Goal: Obtain resource: Obtain resource

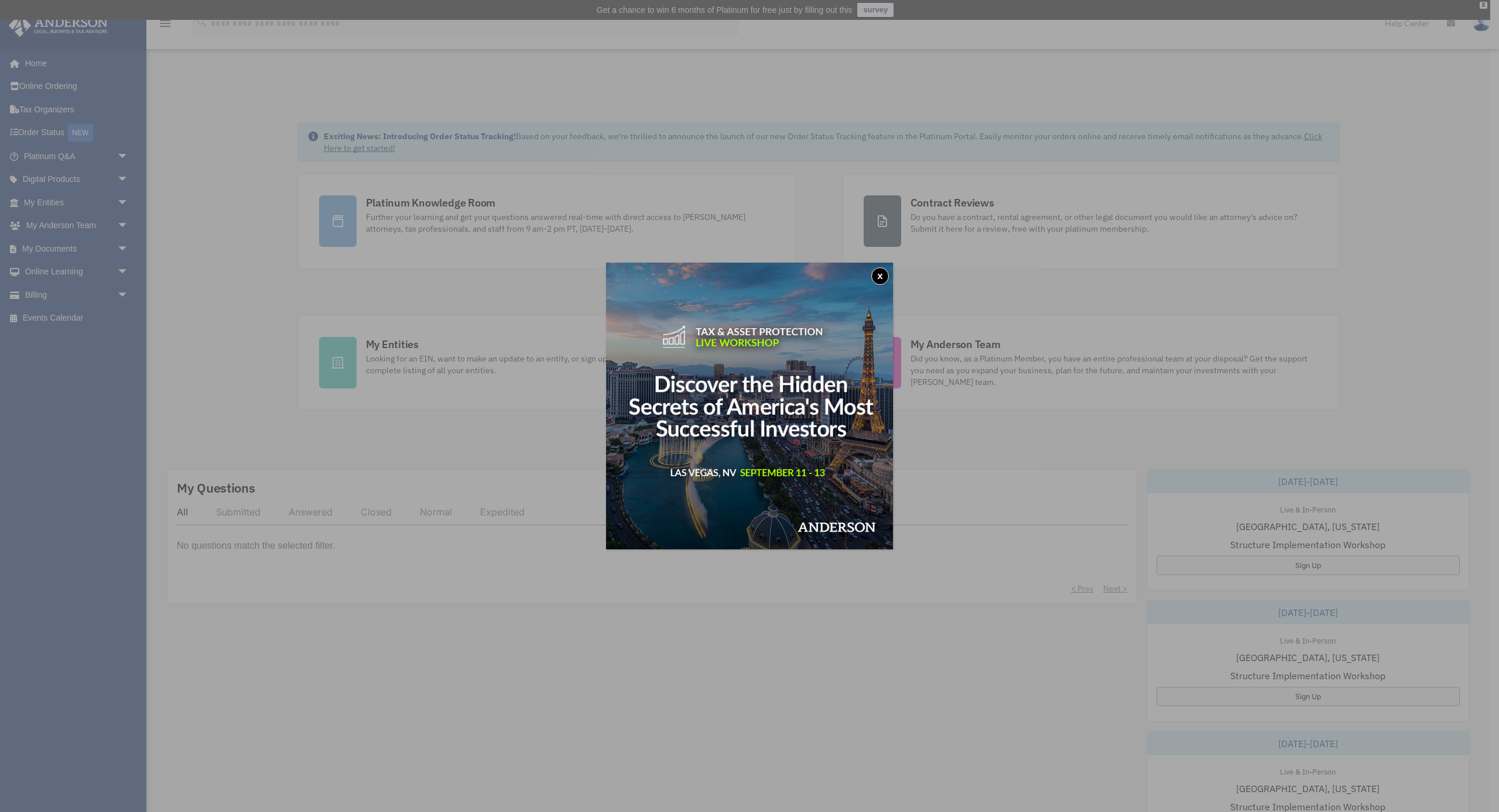
click at [875, 271] on button "x" at bounding box center [880, 276] width 18 height 18
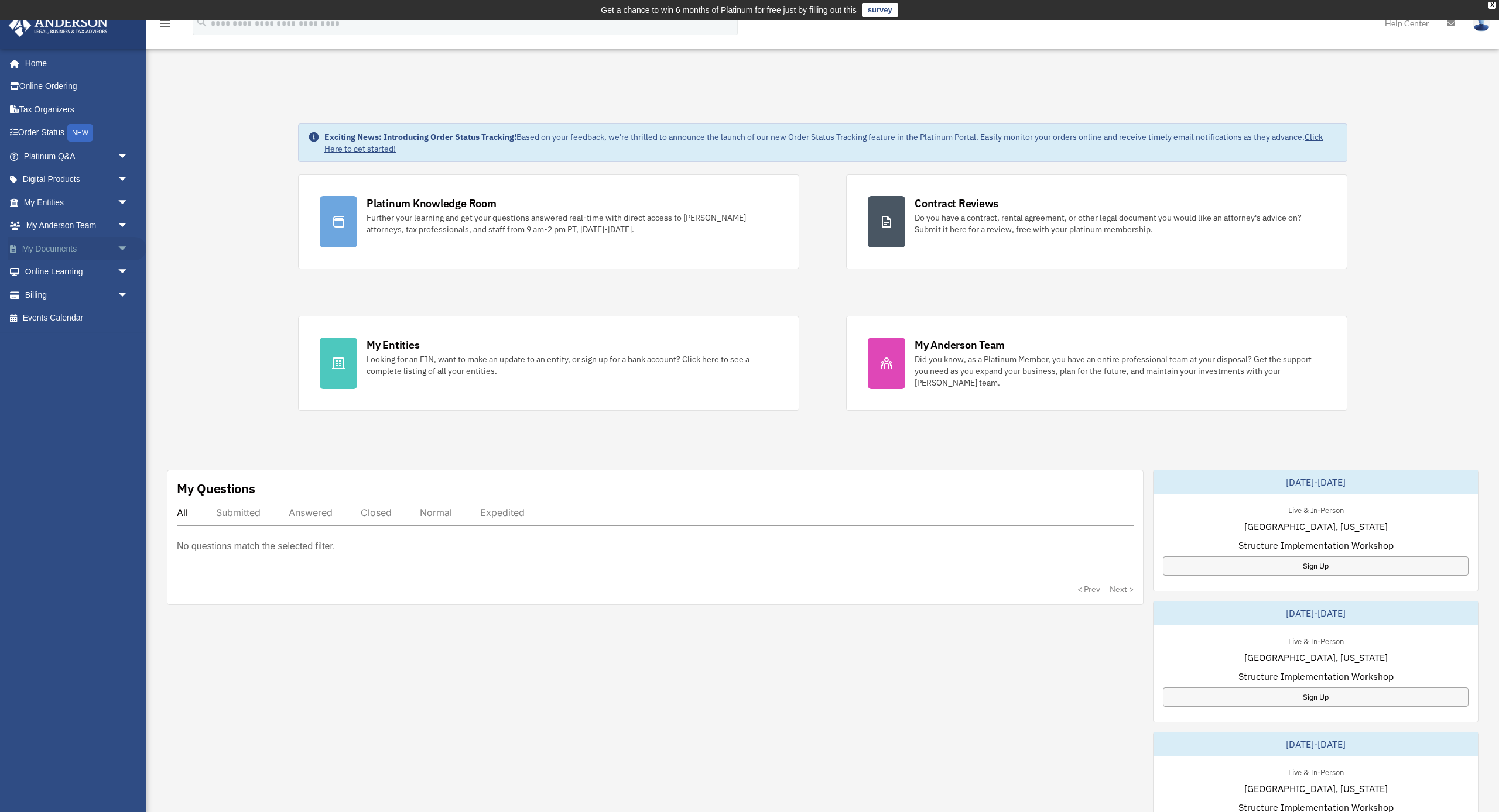
click at [123, 245] on span "arrow_drop_down" at bounding box center [129, 249] width 23 height 24
click at [98, 268] on link "Box" at bounding box center [81, 272] width 130 height 23
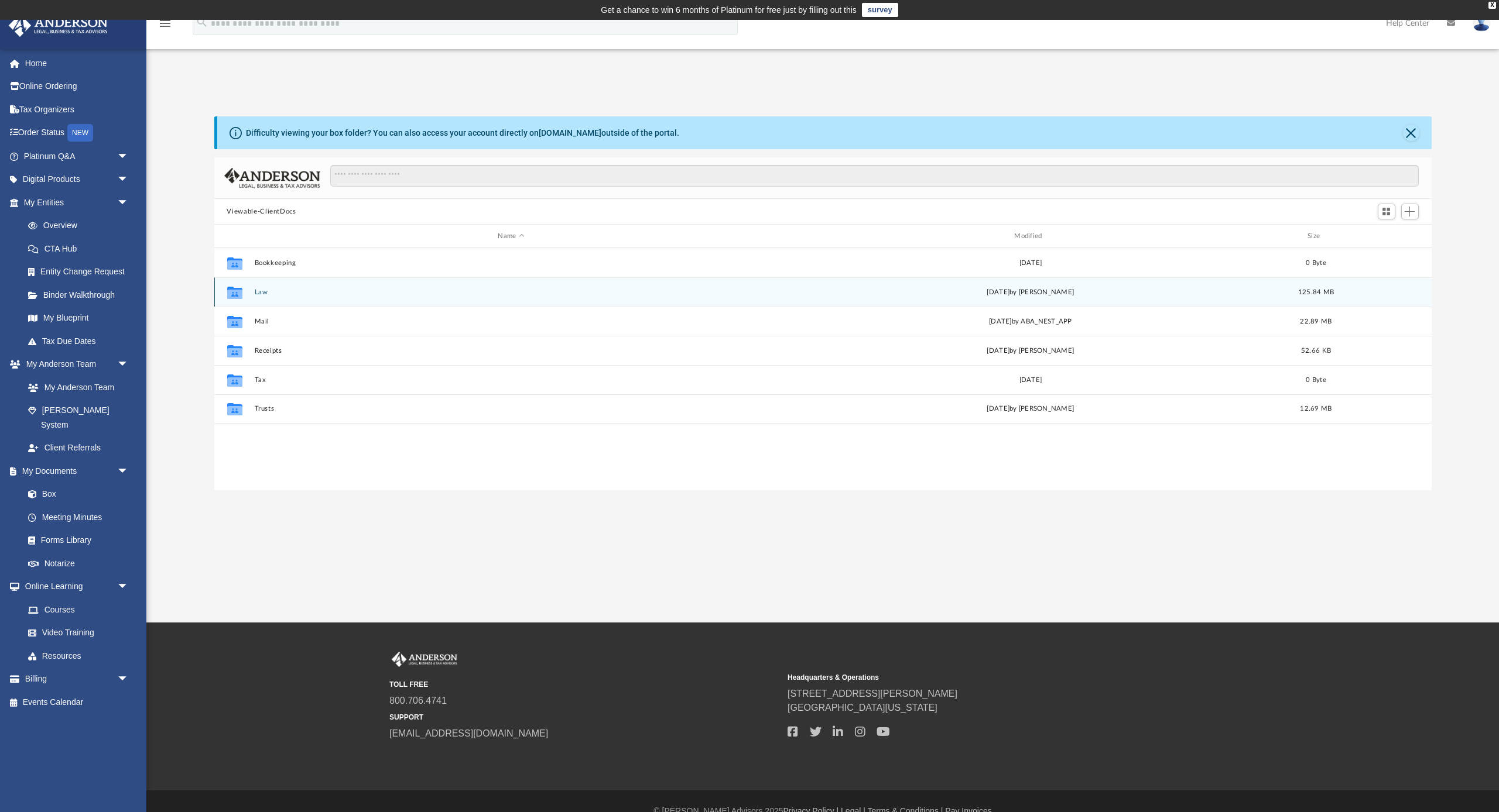
scroll to position [1, 1]
click at [299, 291] on button "Law" at bounding box center [511, 292] width 514 height 8
click at [293, 288] on div "Collaborated Folder 19720 APPOLINE, LLC Fri Jan 12 2024 887.07 KB Collaborated …" at bounding box center [823, 369] width 1218 height 243
click at [281, 286] on button "6538 LAUREL LN, LLC" at bounding box center [511, 289] width 514 height 8
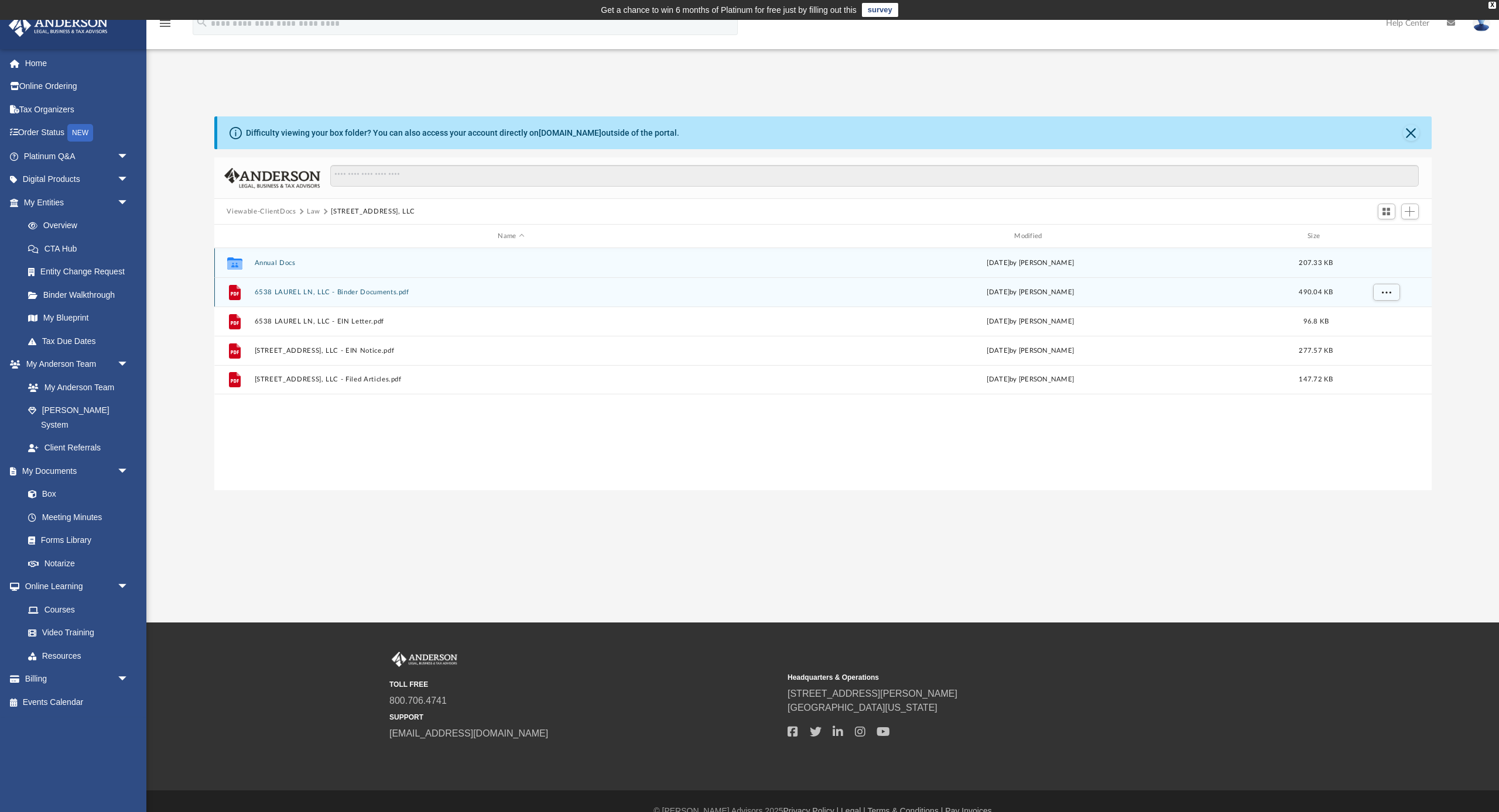
scroll to position [0, 0]
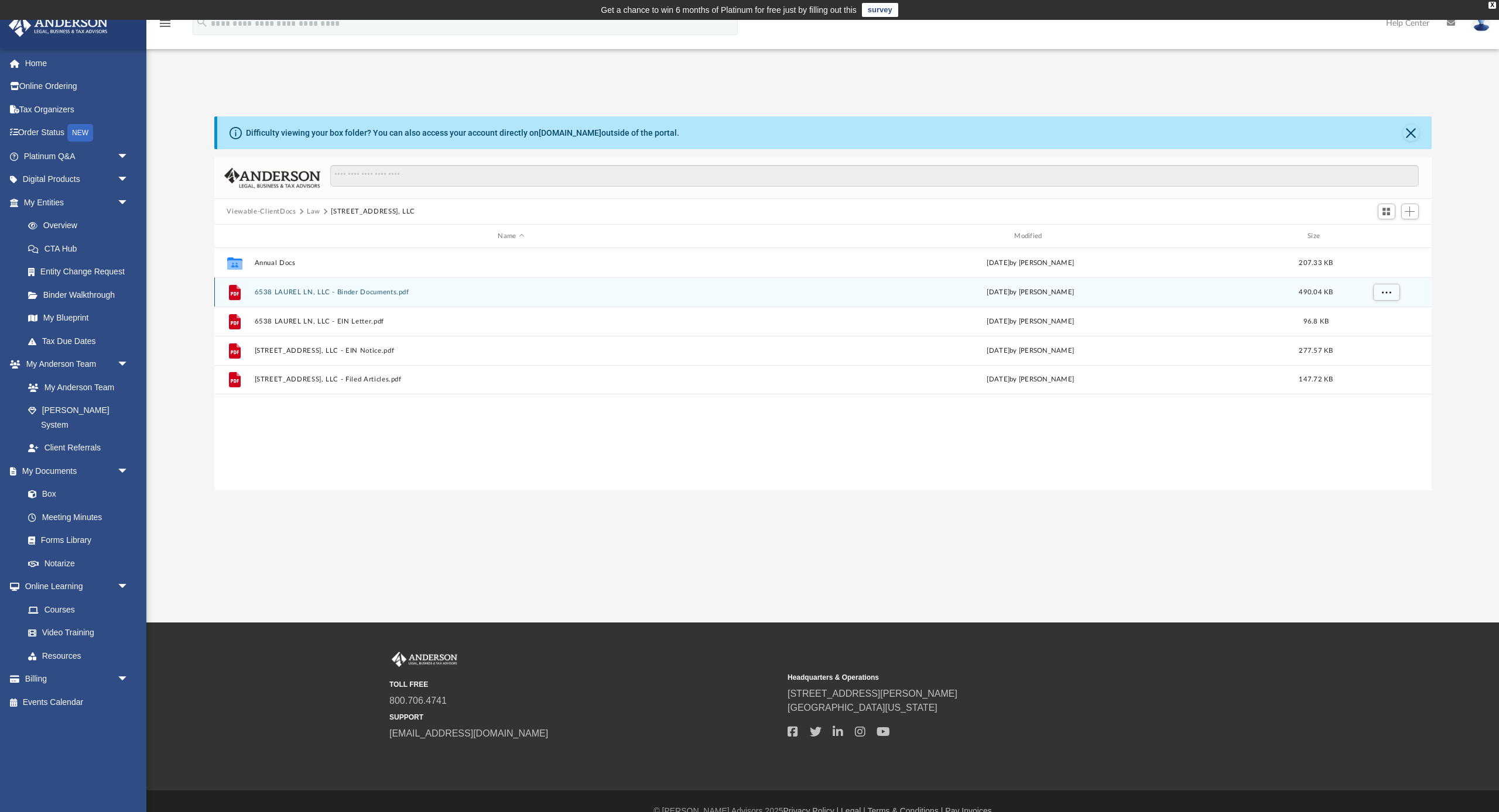
click at [296, 294] on button "6538 LAUREL LN, LLC - Binder Documents.pdf" at bounding box center [511, 292] width 514 height 8
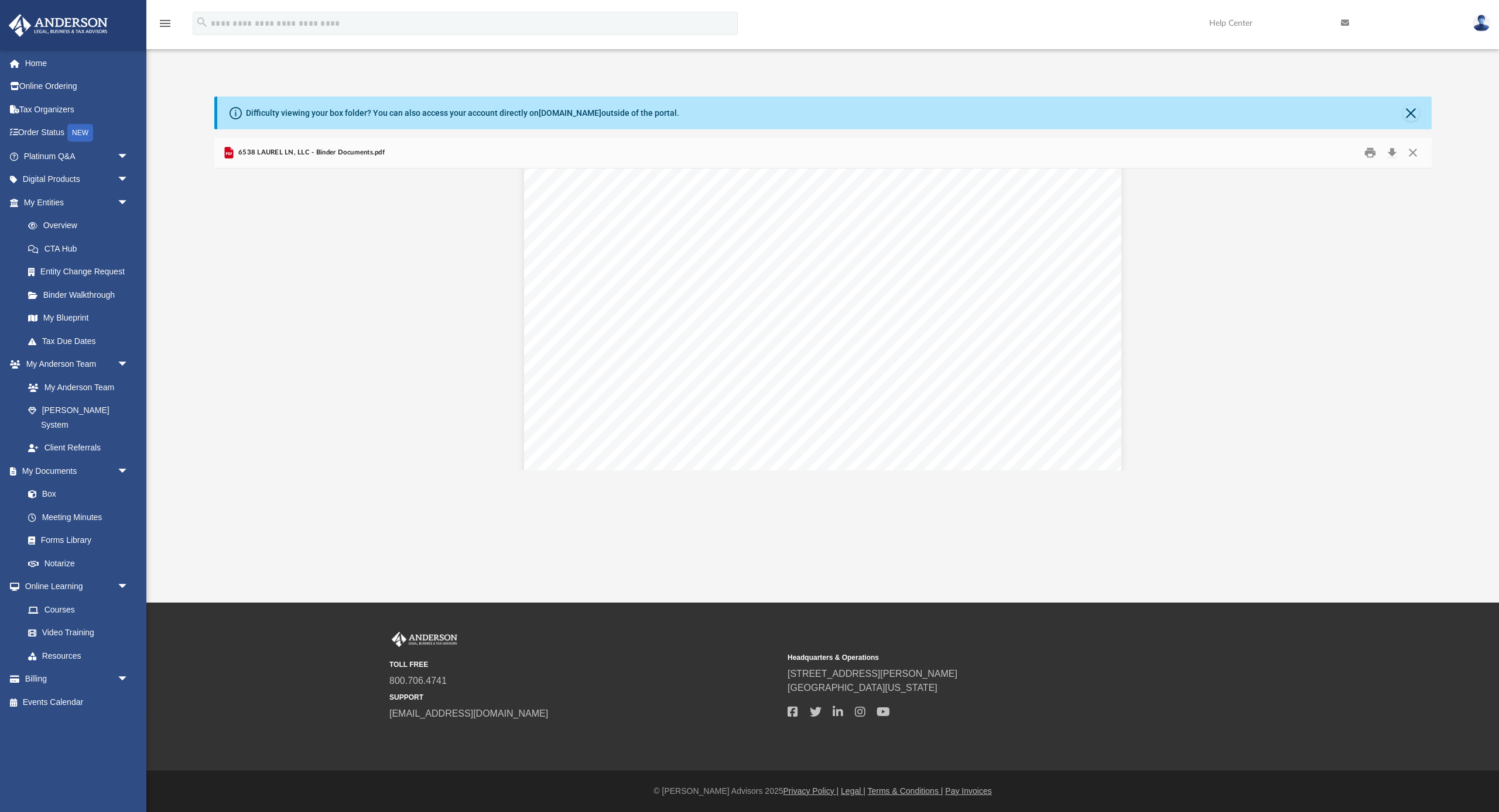
scroll to position [37426, 0]
click at [1412, 151] on button "Close" at bounding box center [1413, 152] width 21 height 18
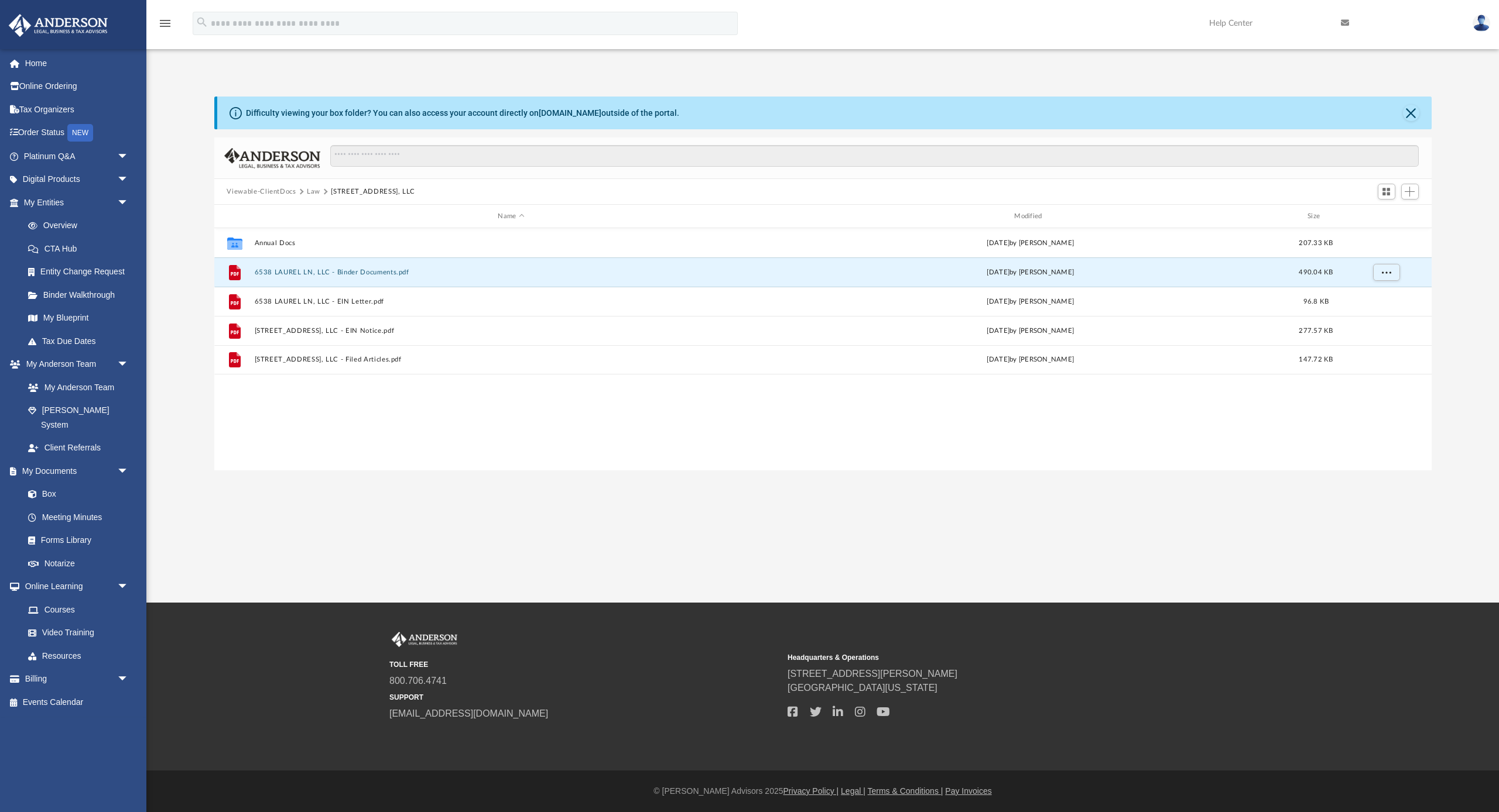
click at [1412, 109] on button "Close" at bounding box center [1410, 113] width 16 height 16
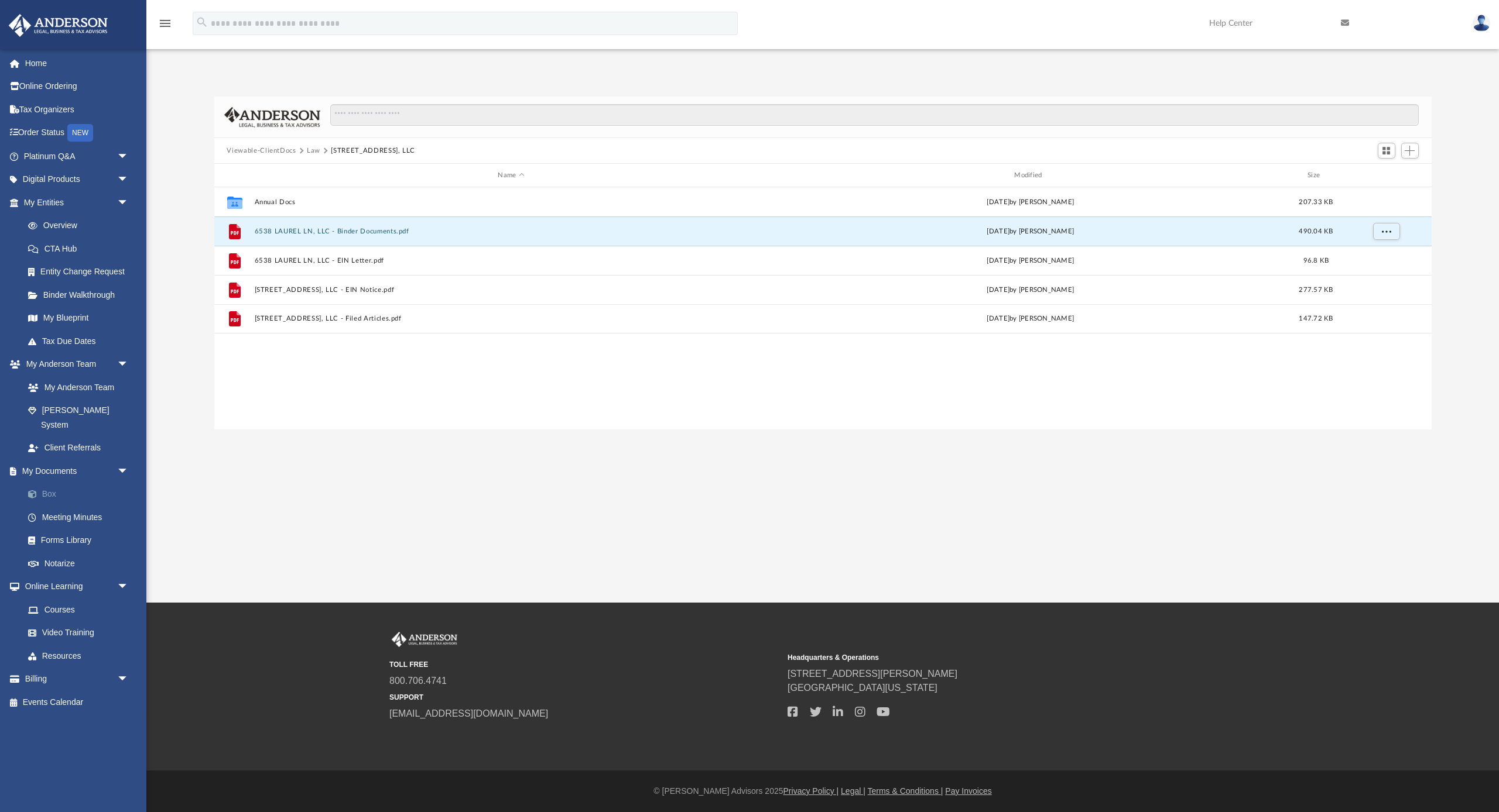
click at [44, 483] on link "Box" at bounding box center [81, 494] width 130 height 23
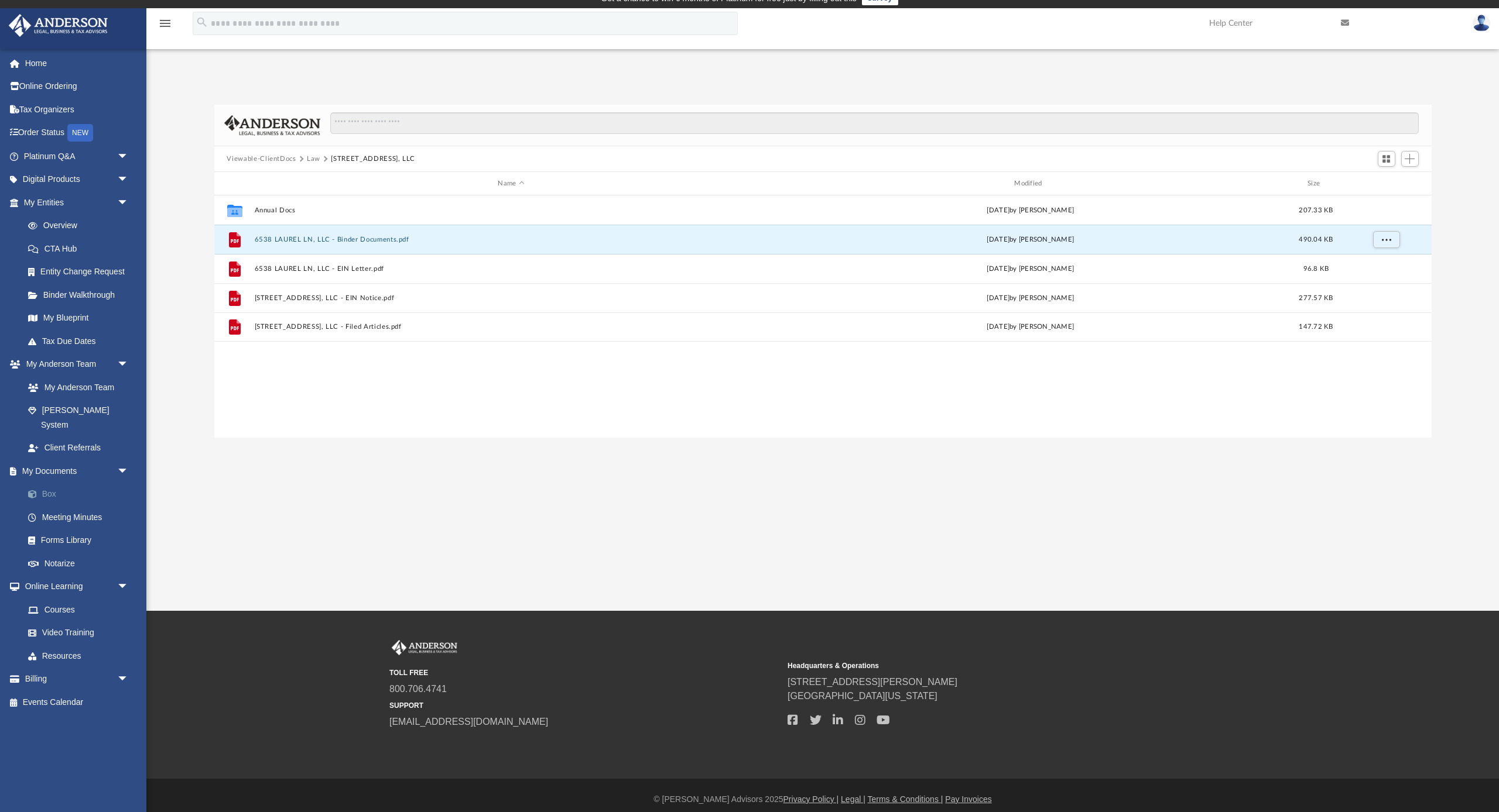
scroll to position [13, 0]
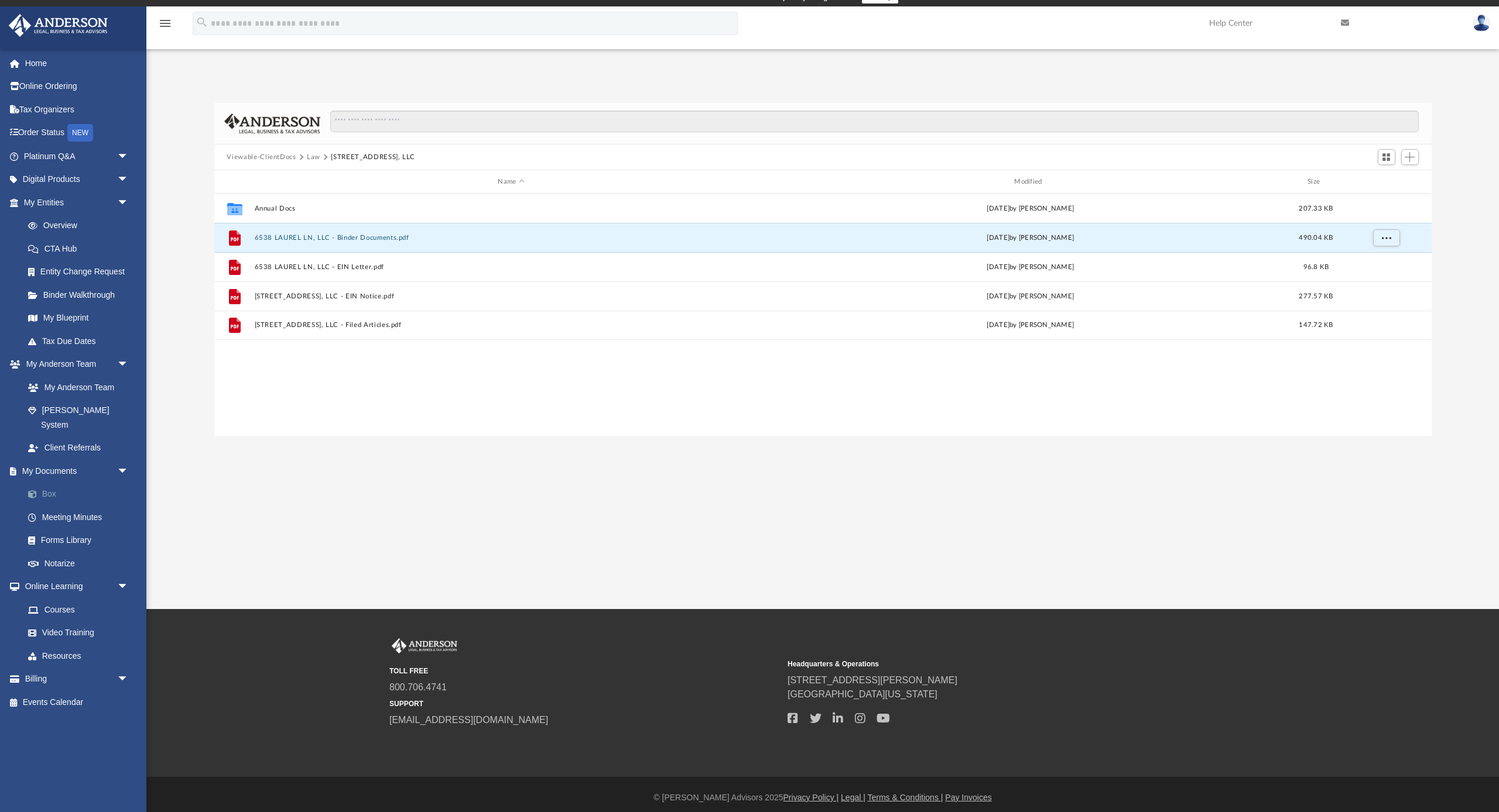
click at [47, 483] on link "Box" at bounding box center [81, 494] width 130 height 23
click at [47, 483] on link "Box" at bounding box center [81, 494] width 130 height 23
click at [1413, 158] on span "Add" at bounding box center [1410, 157] width 10 height 10
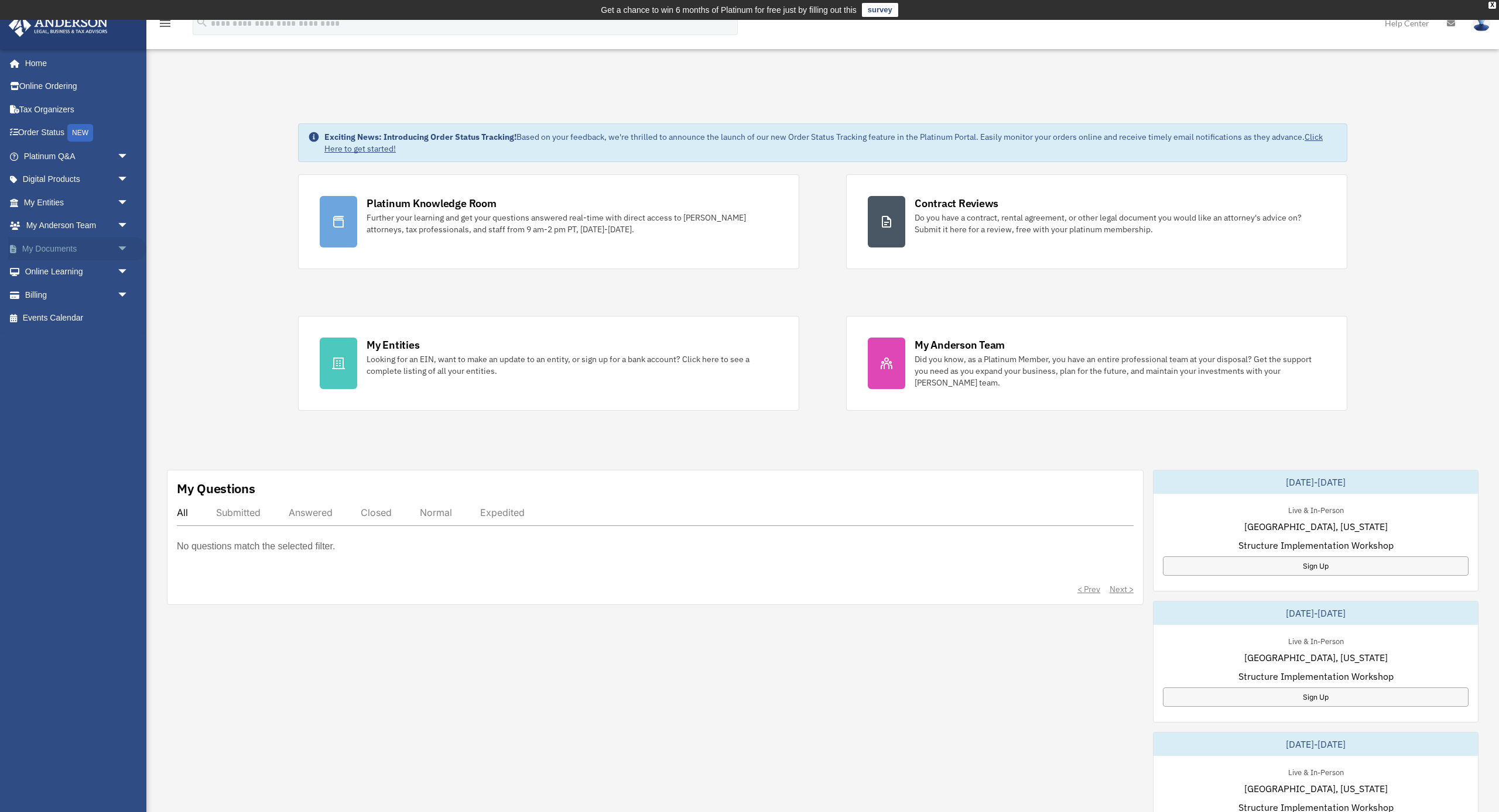
click at [121, 243] on span "arrow_drop_down" at bounding box center [129, 249] width 23 height 24
click at [61, 268] on link "Box" at bounding box center [81, 272] width 130 height 23
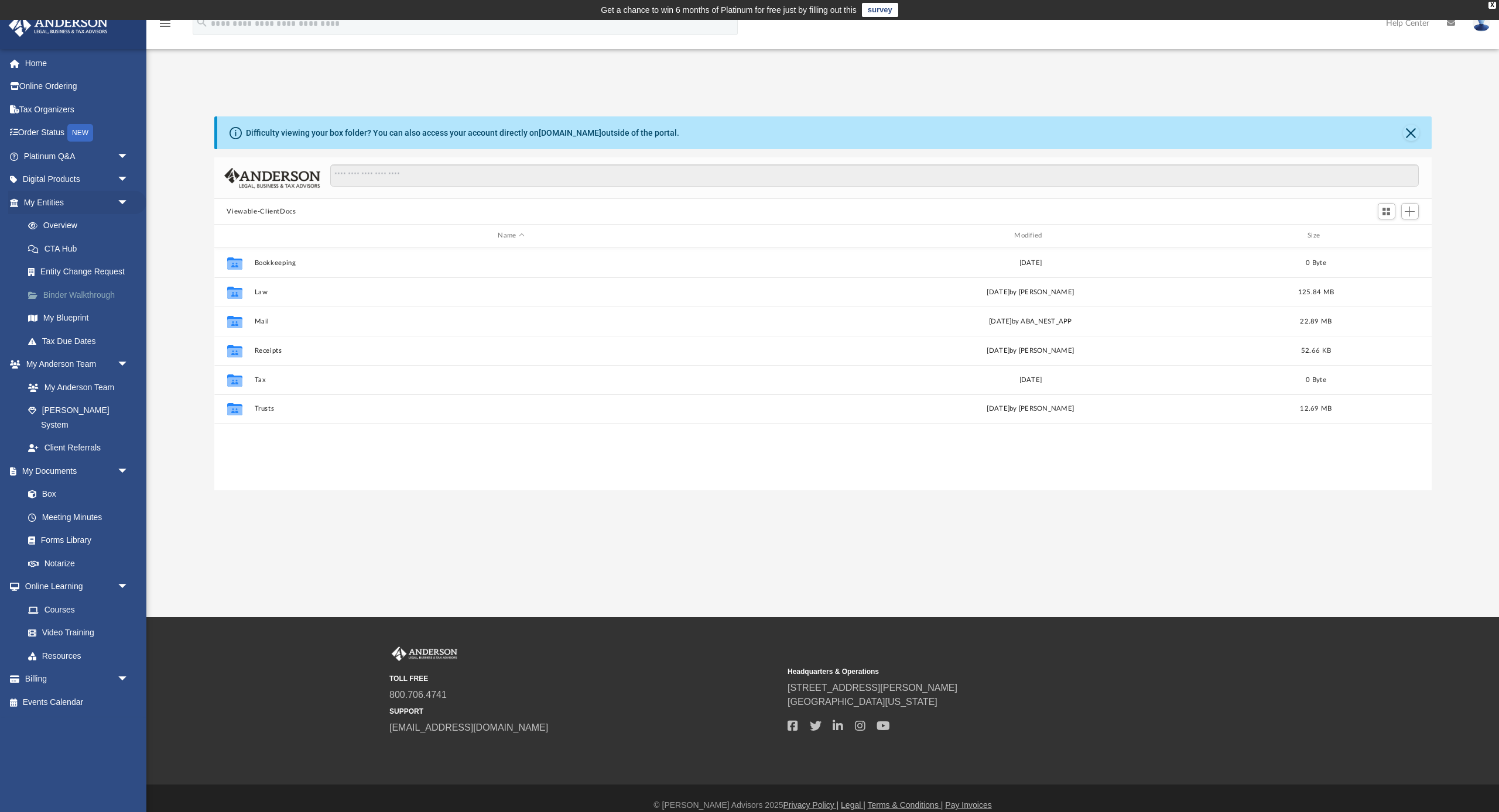
scroll to position [267, 1218]
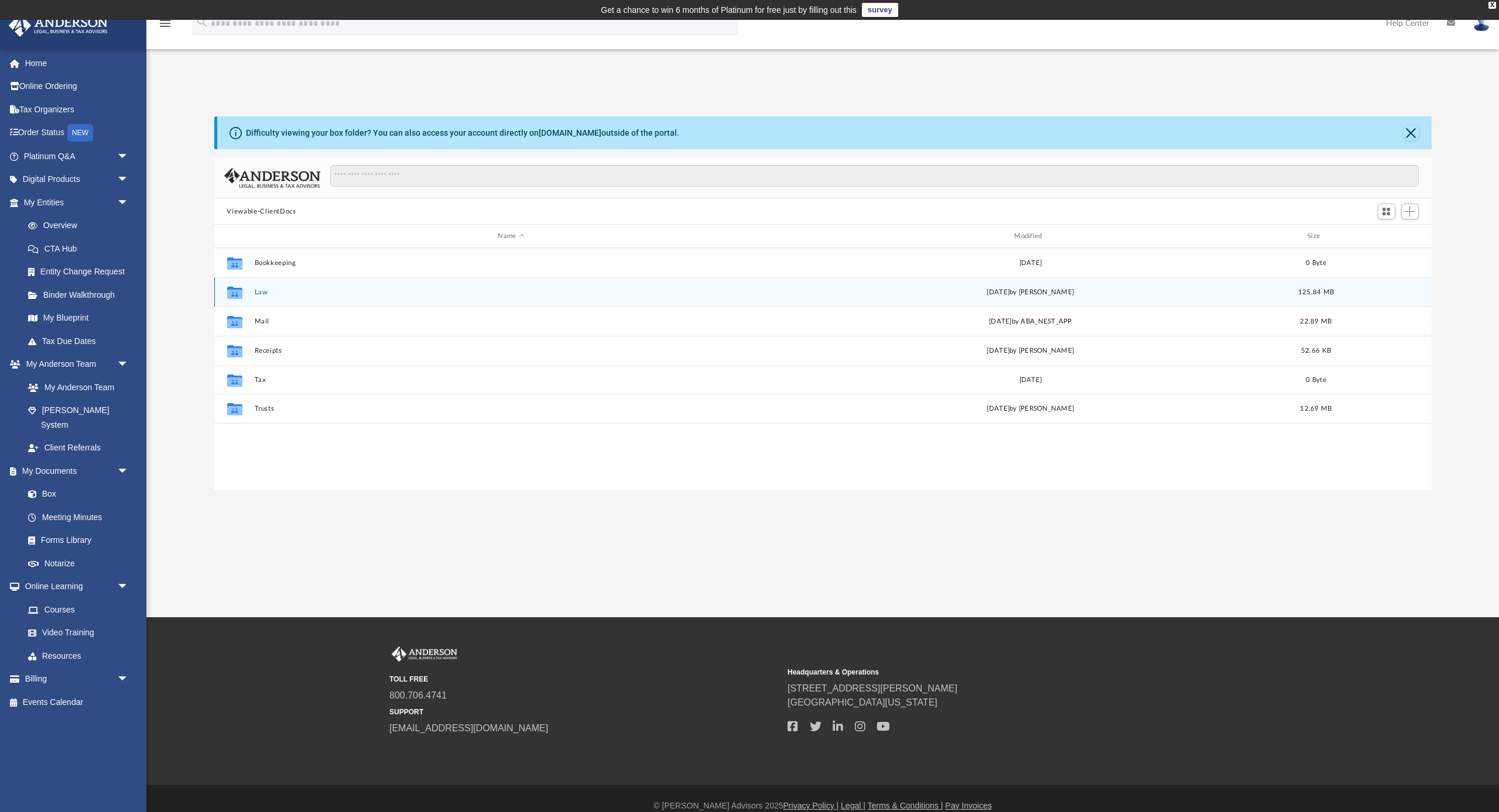
click at [265, 293] on button "Law" at bounding box center [511, 292] width 514 height 8
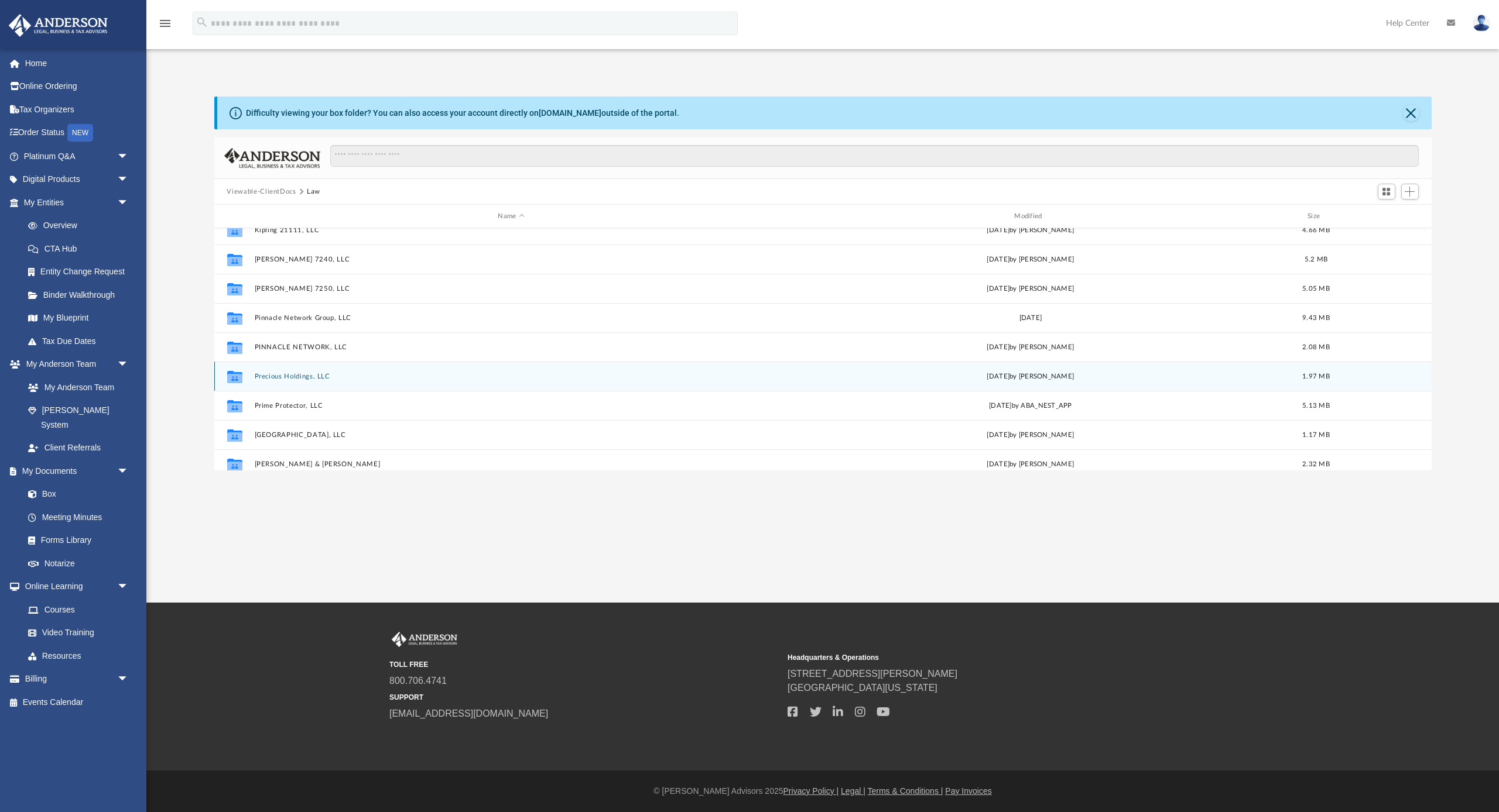
scroll to position [246, 0]
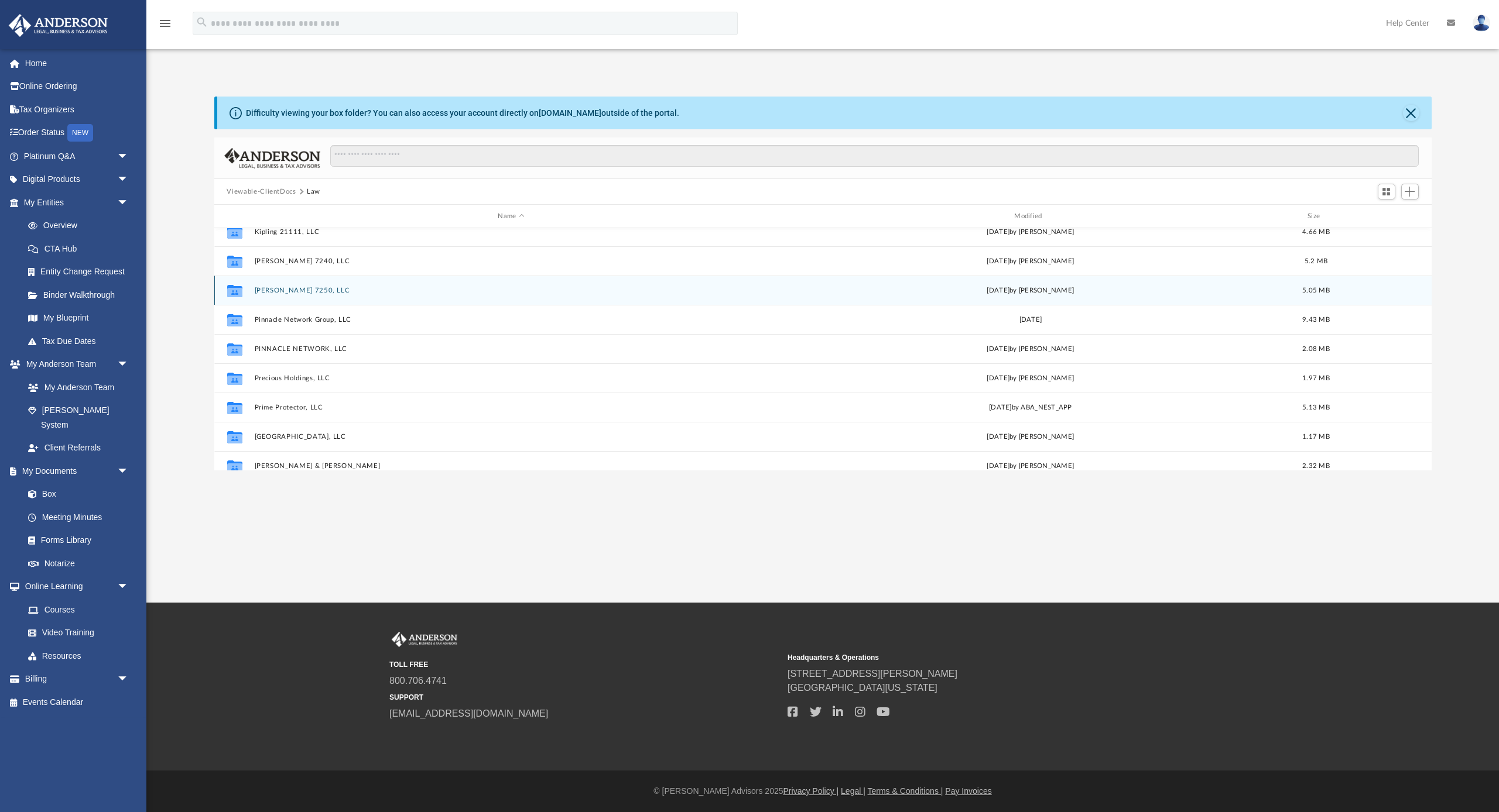
click at [276, 290] on button "[PERSON_NAME] 7250, LLC" at bounding box center [511, 291] width 514 height 8
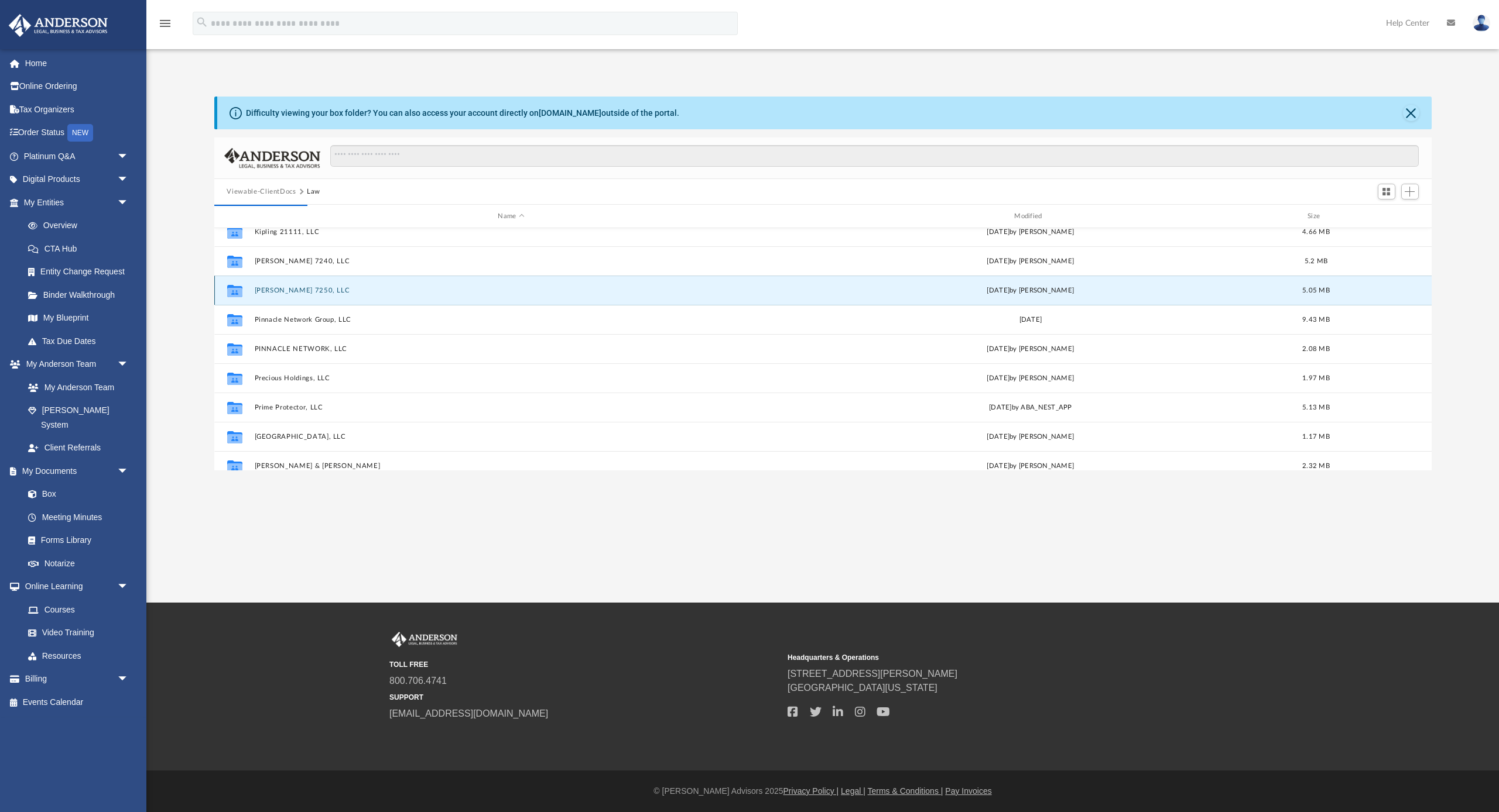
scroll to position [0, 0]
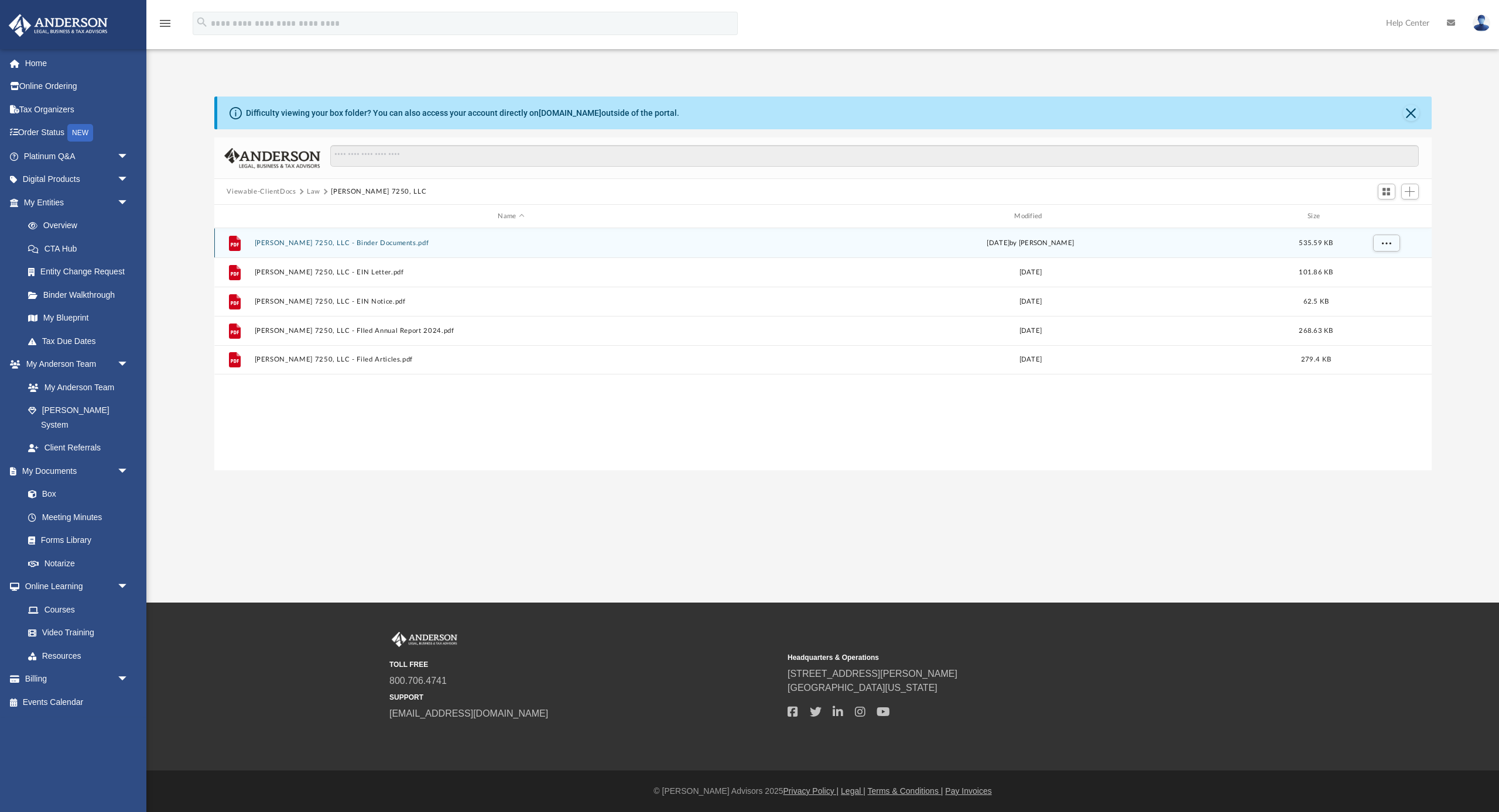
click at [341, 241] on button "Mettetal 7250, LLC - Binder Documents.pdf" at bounding box center [511, 243] width 514 height 8
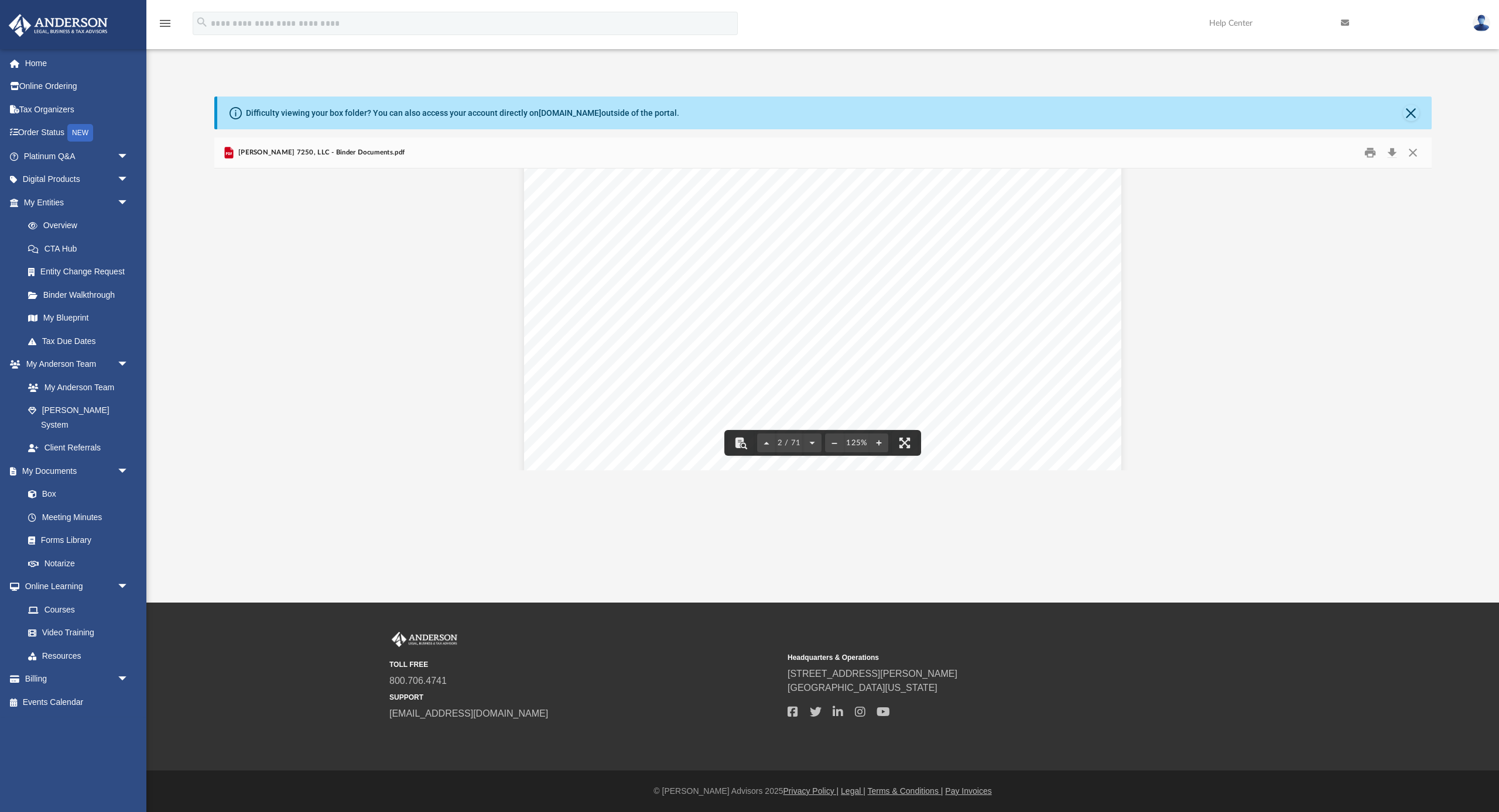
scroll to position [1155, 0]
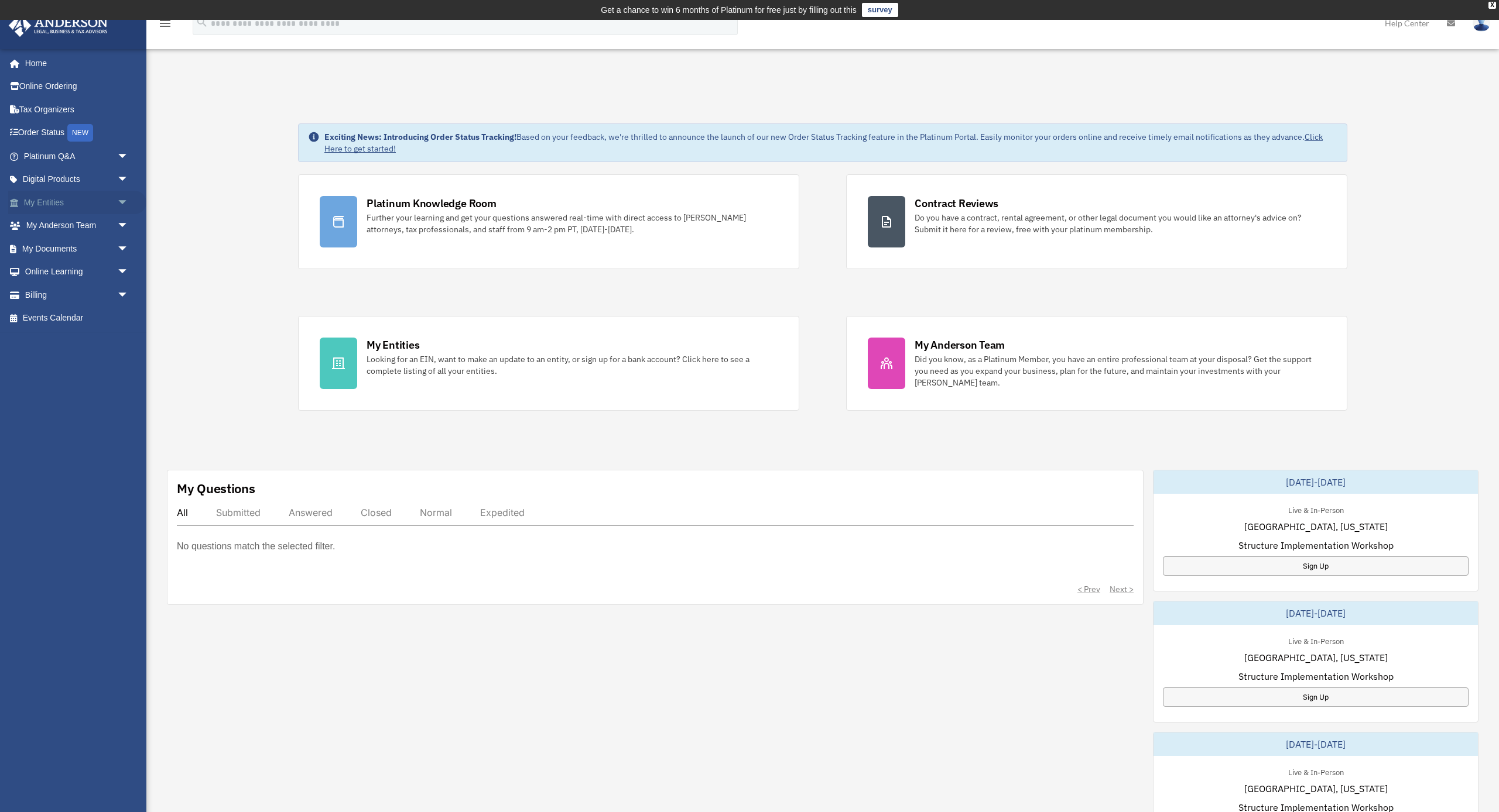
click at [121, 199] on span "arrow_drop_down" at bounding box center [129, 202] width 23 height 24
click at [117, 381] on span "arrow_drop_down" at bounding box center [129, 387] width 23 height 24
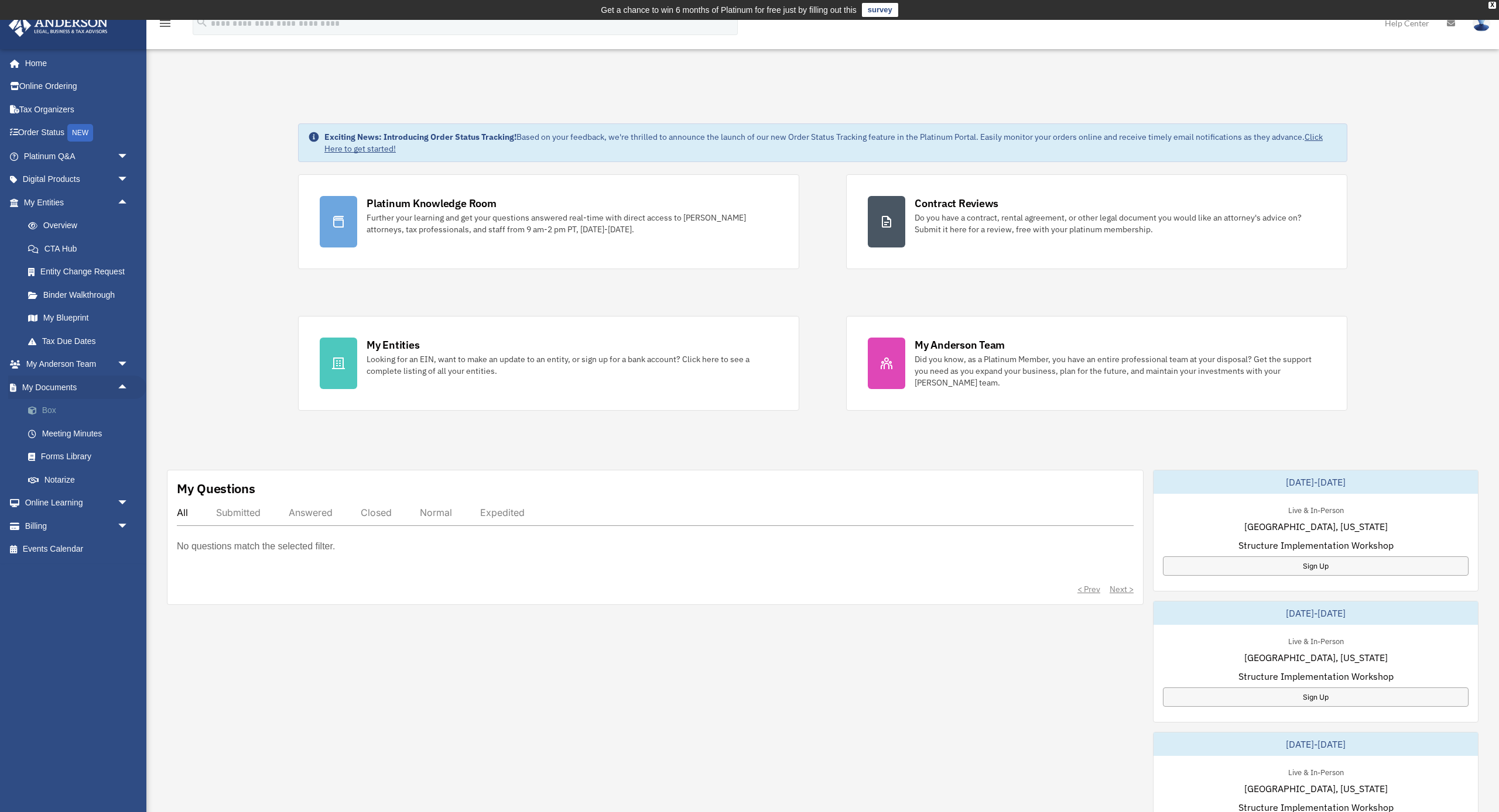
click at [82, 413] on link "Box" at bounding box center [81, 411] width 130 height 23
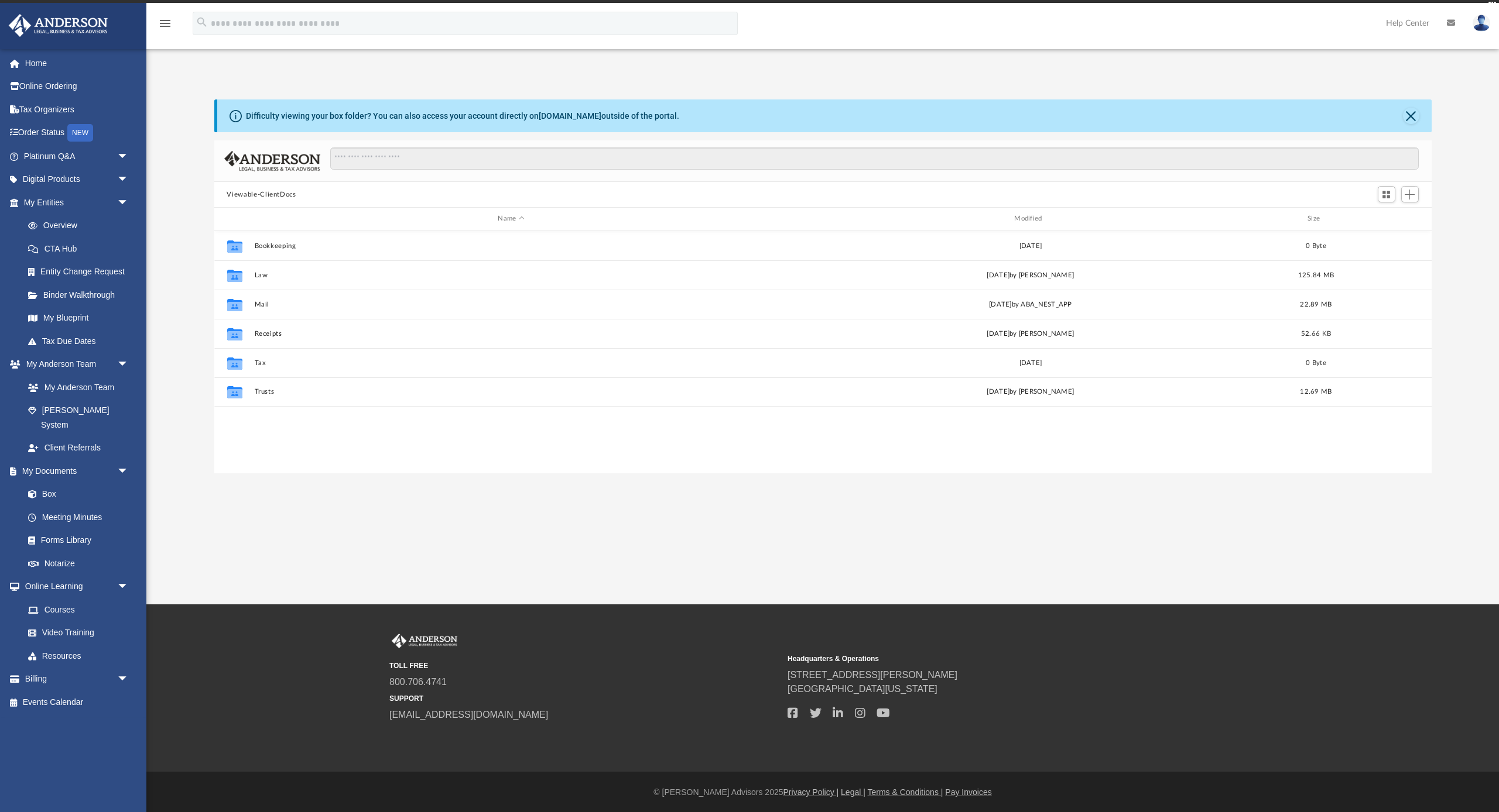
scroll to position [1, 1]
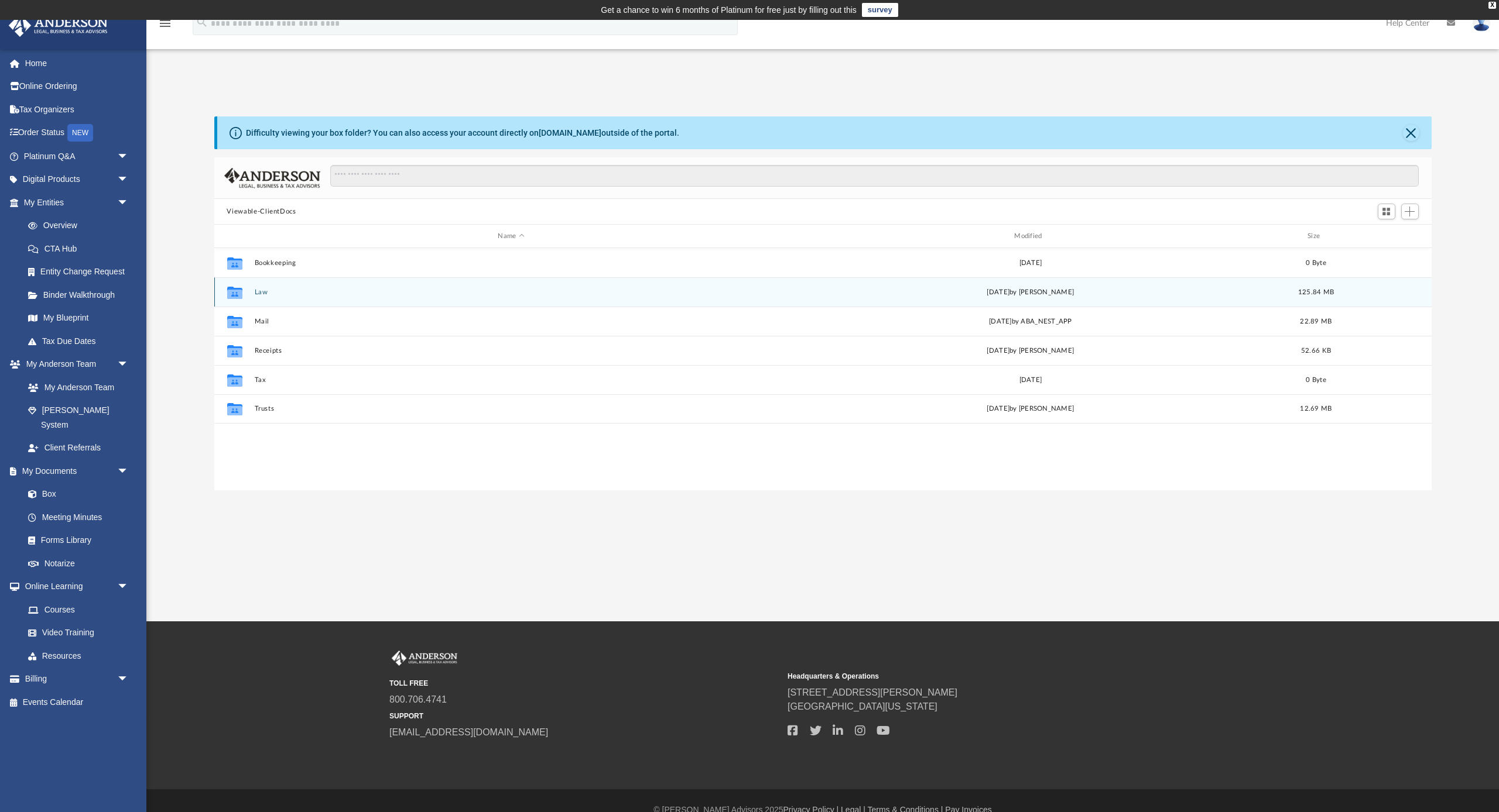
click at [414, 293] on button "Law" at bounding box center [511, 292] width 514 height 8
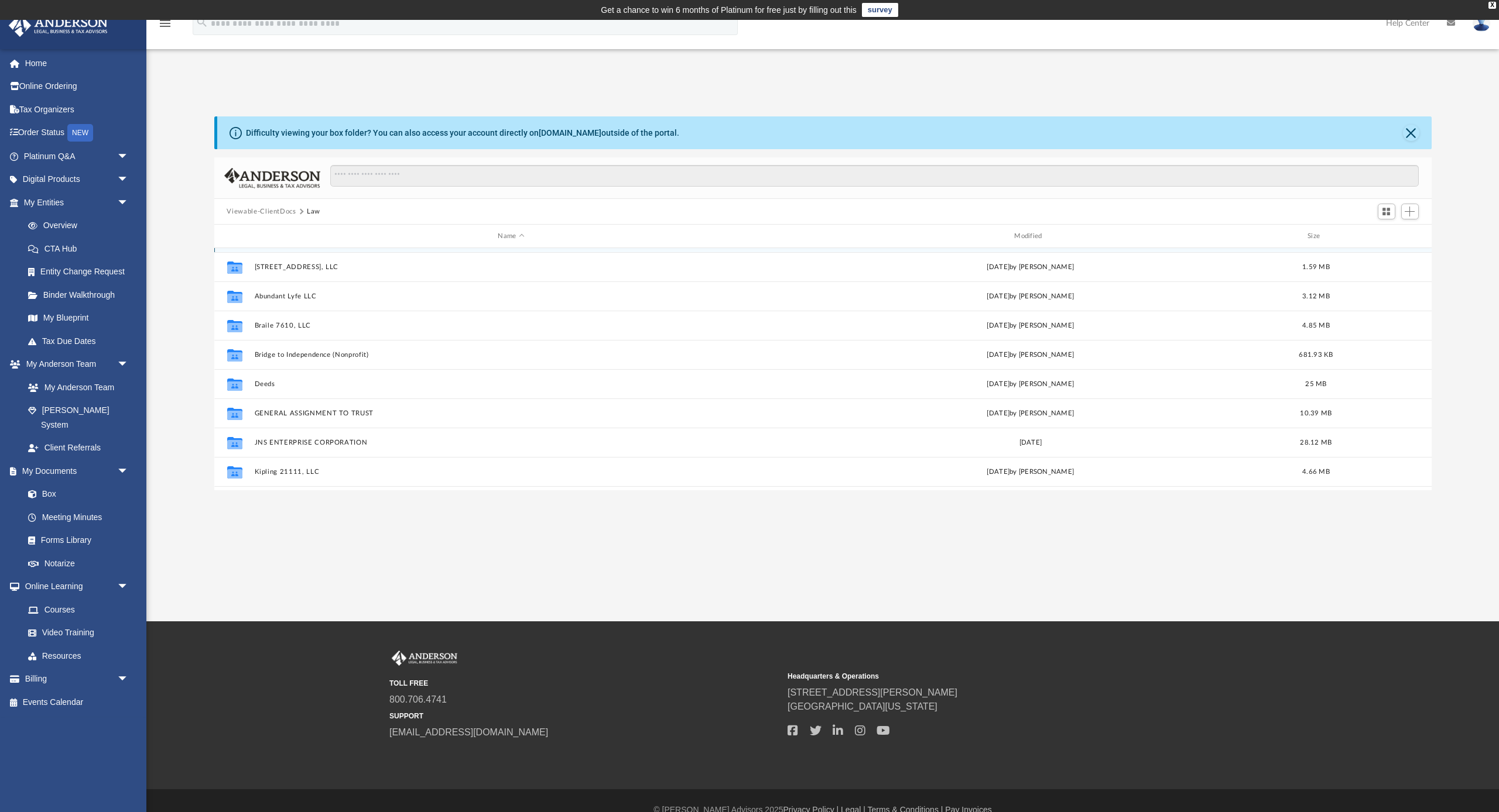
scroll to position [26, 0]
click at [350, 347] on div "Collaborated Folder 19720 APPOLINE, LLC [DATE] 887.07 KB Collaborated Folder [S…" at bounding box center [823, 369] width 1218 height 243
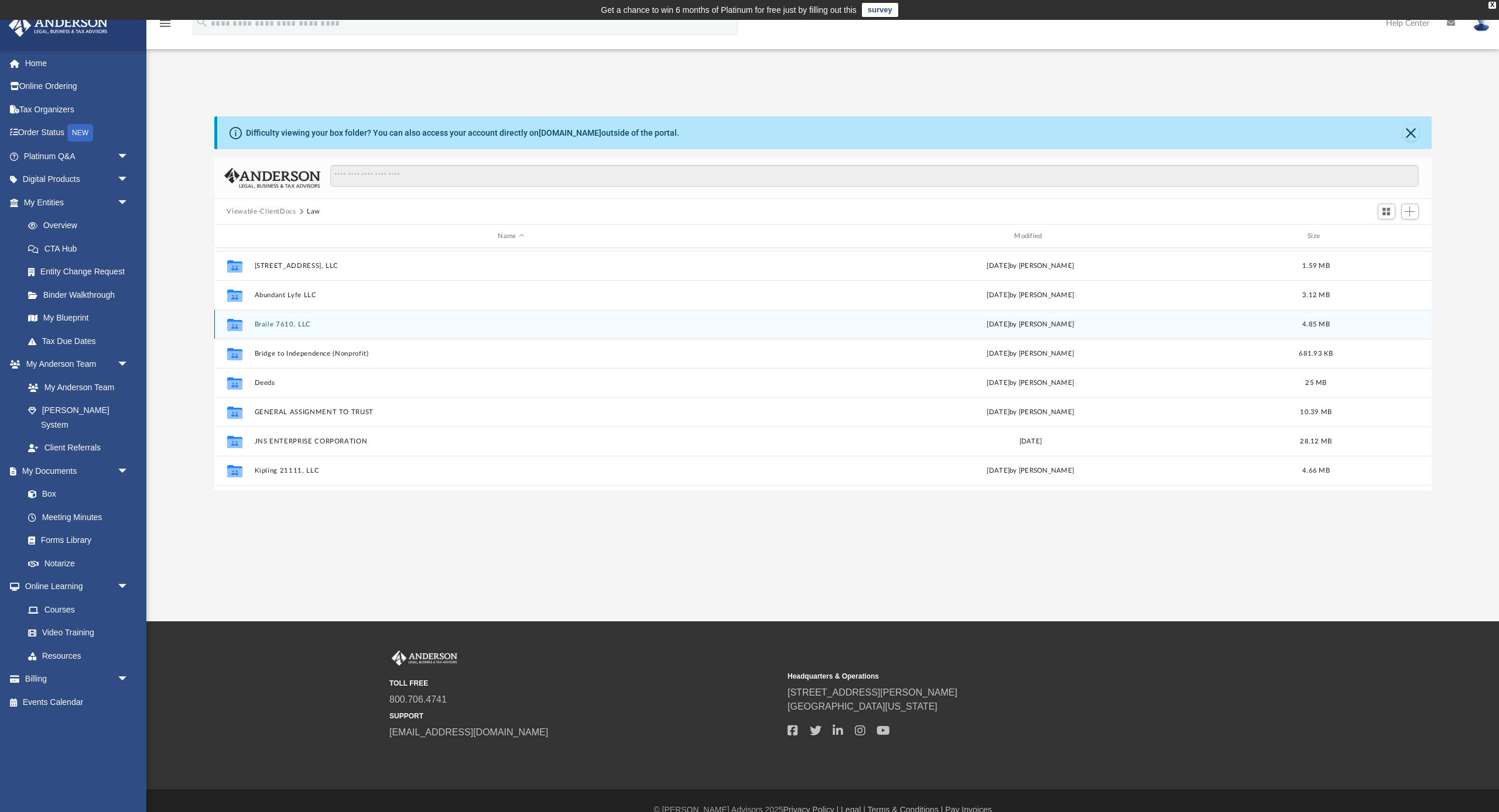
click at [343, 322] on button "Braile 7610, LLC" at bounding box center [511, 325] width 514 height 8
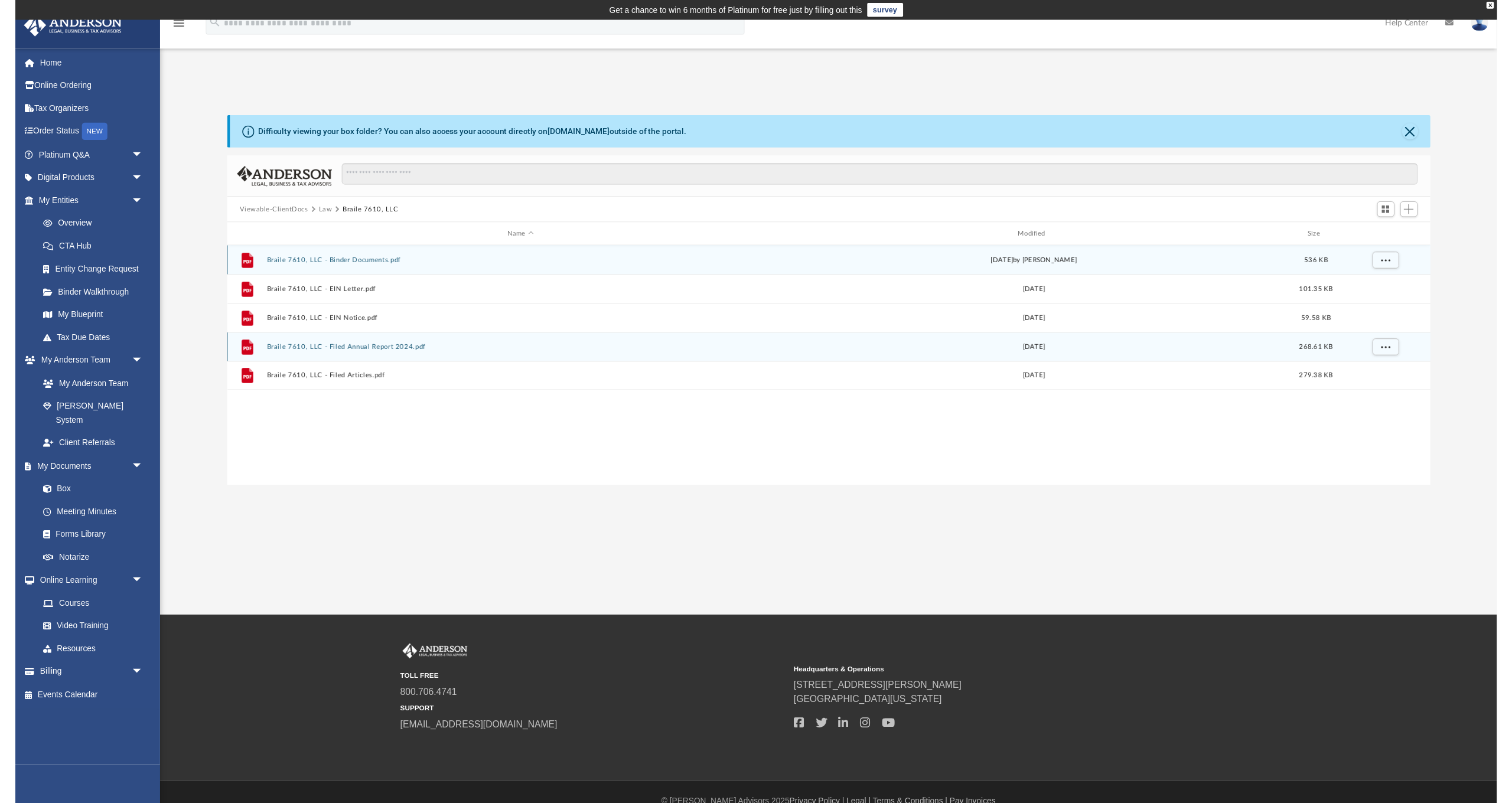
scroll to position [0, 0]
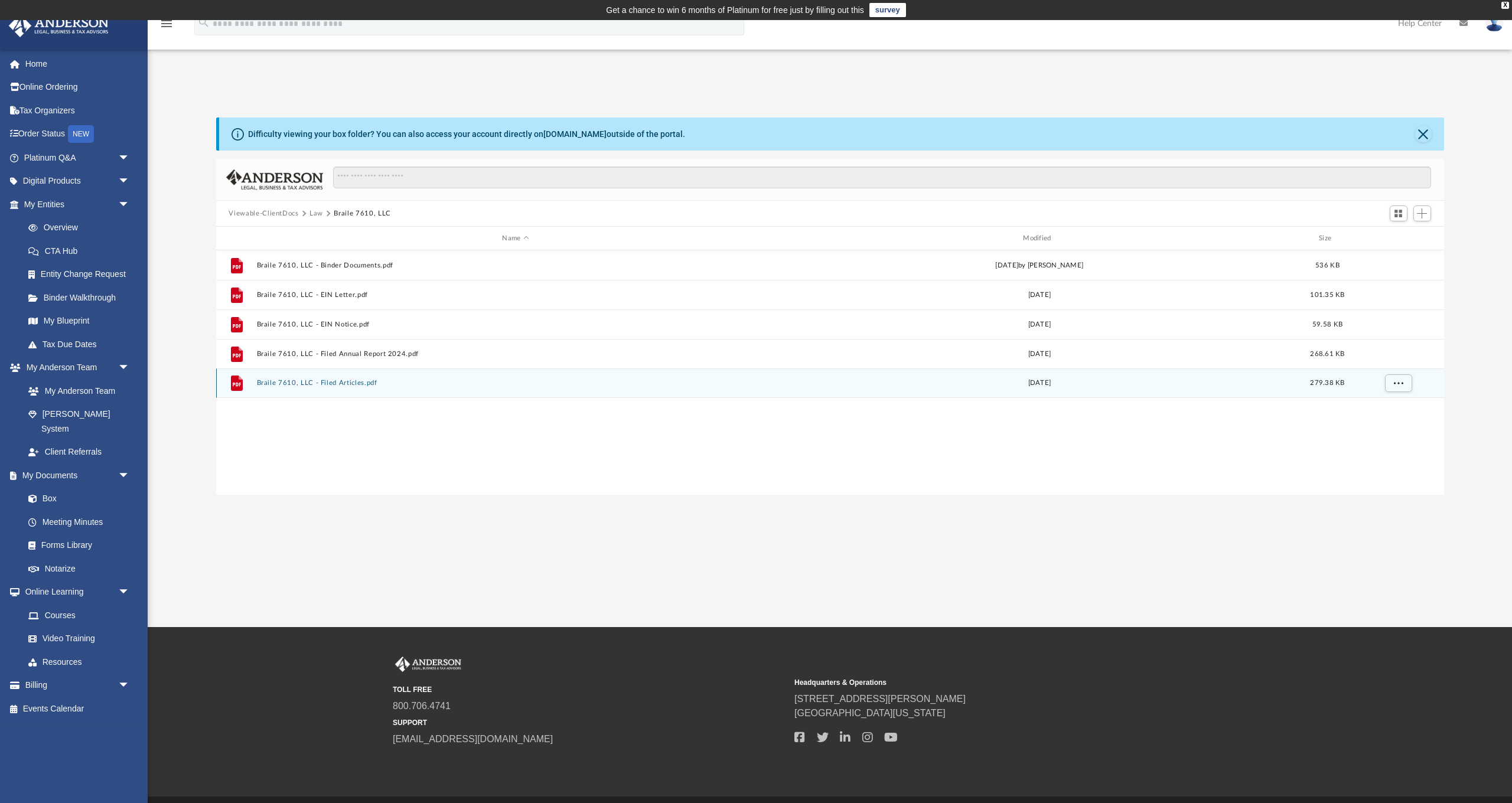
click at [353, 386] on button "Braile 7610, LLC - Filed Articles.pdf" at bounding box center [515, 383] width 518 height 8
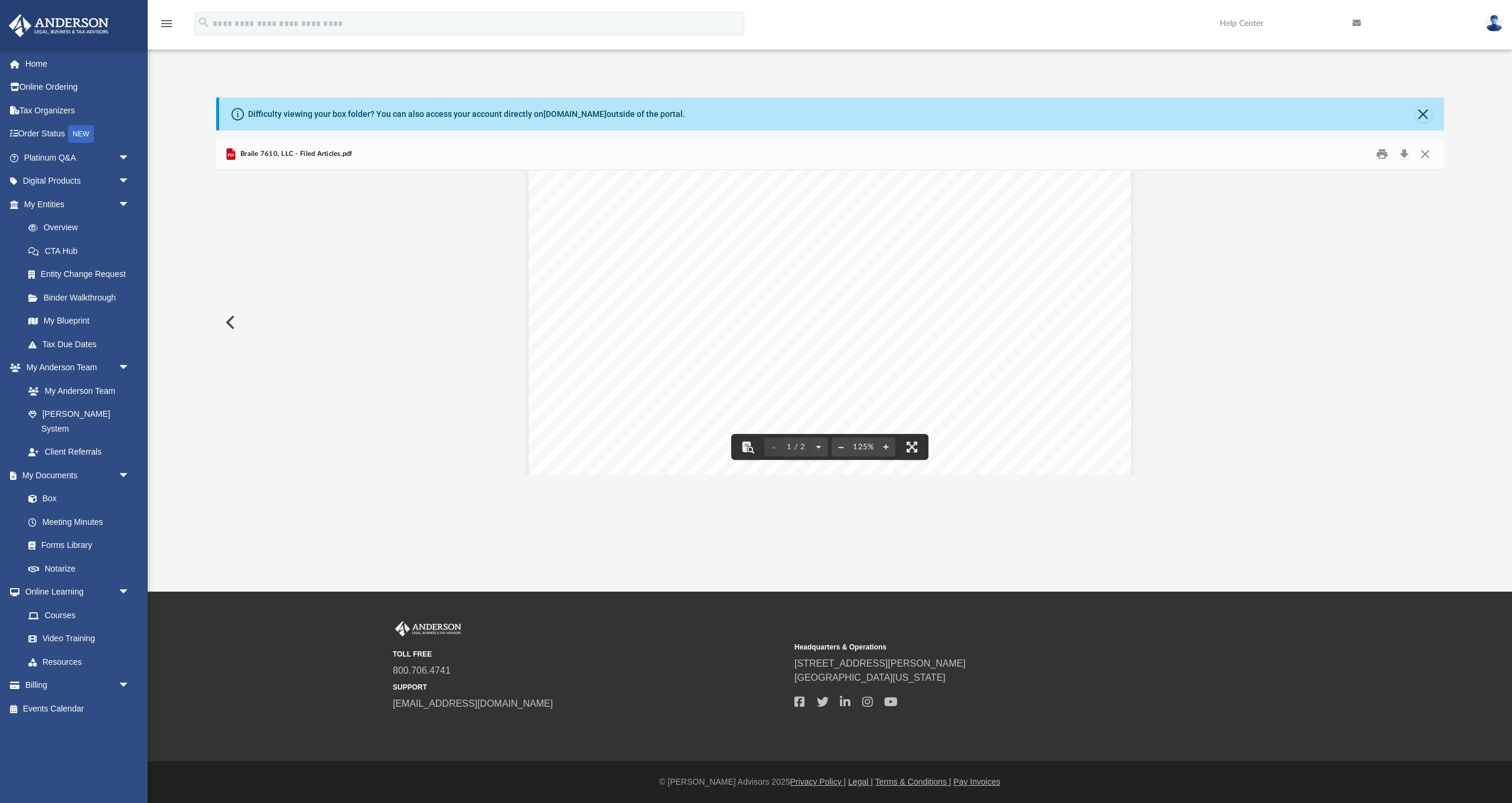
scroll to position [20, 0]
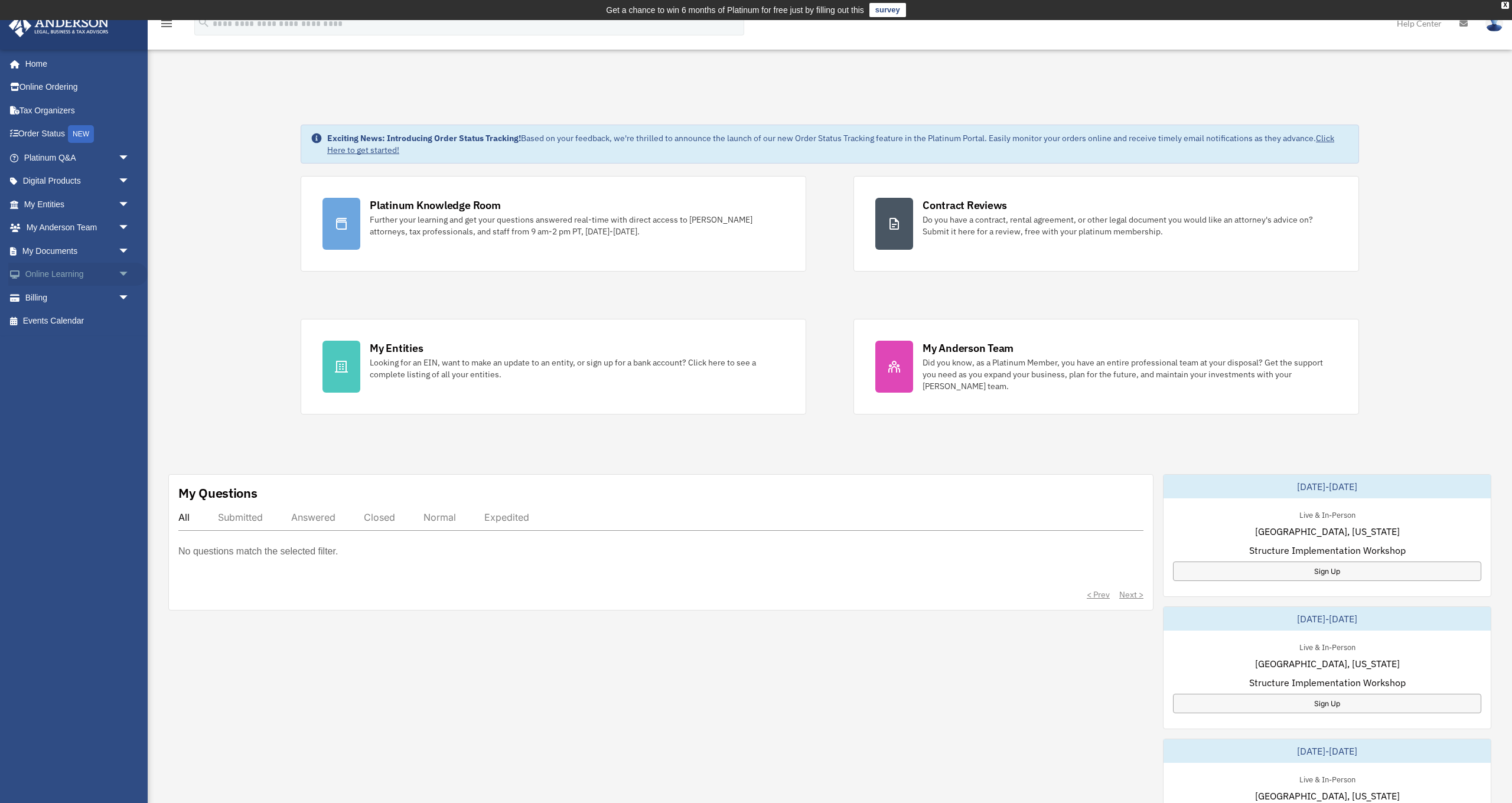
click at [125, 269] on span "arrow_drop_down" at bounding box center [130, 274] width 24 height 24
click span "arrow_drop_down"
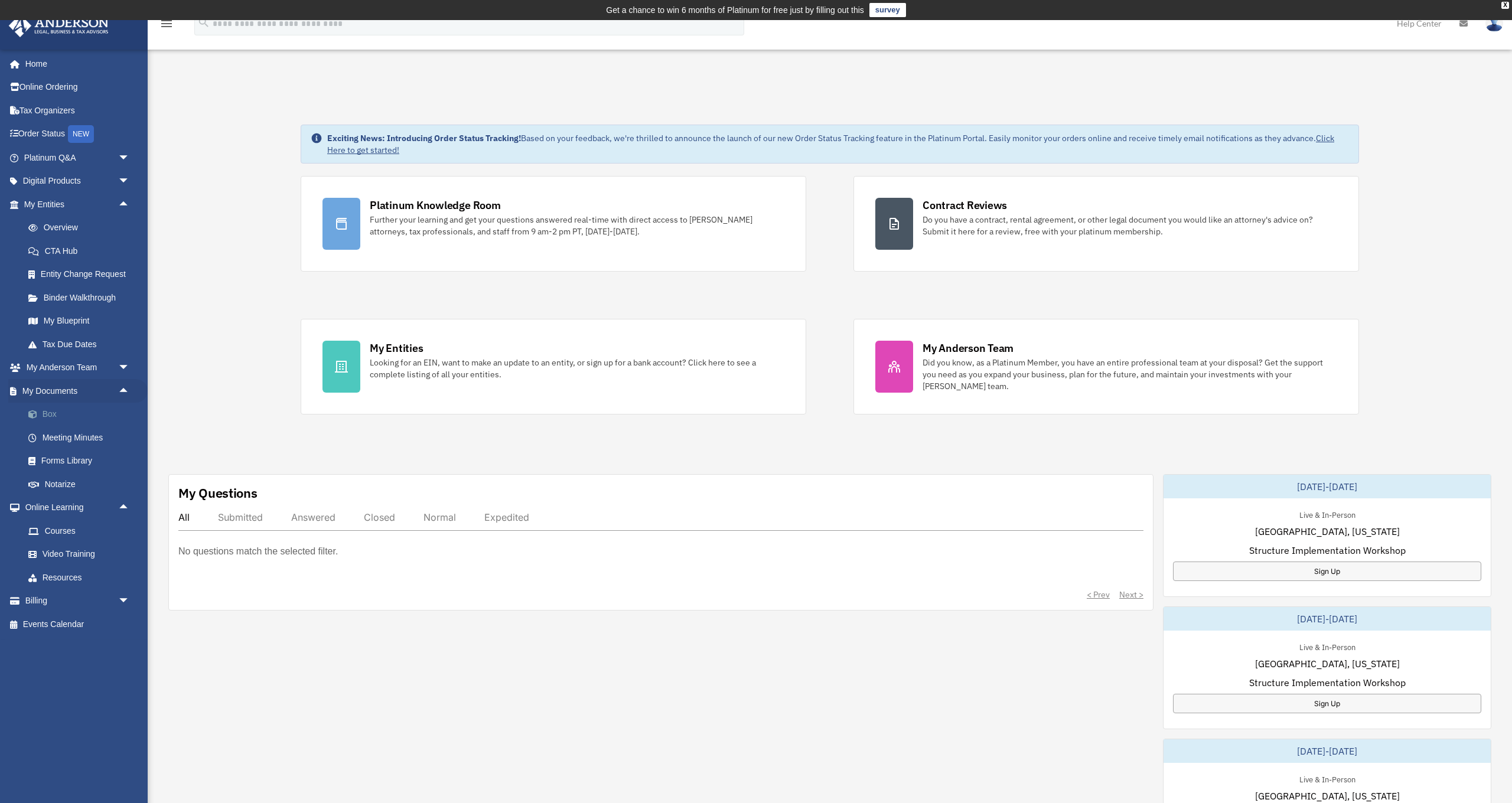
click link "Box"
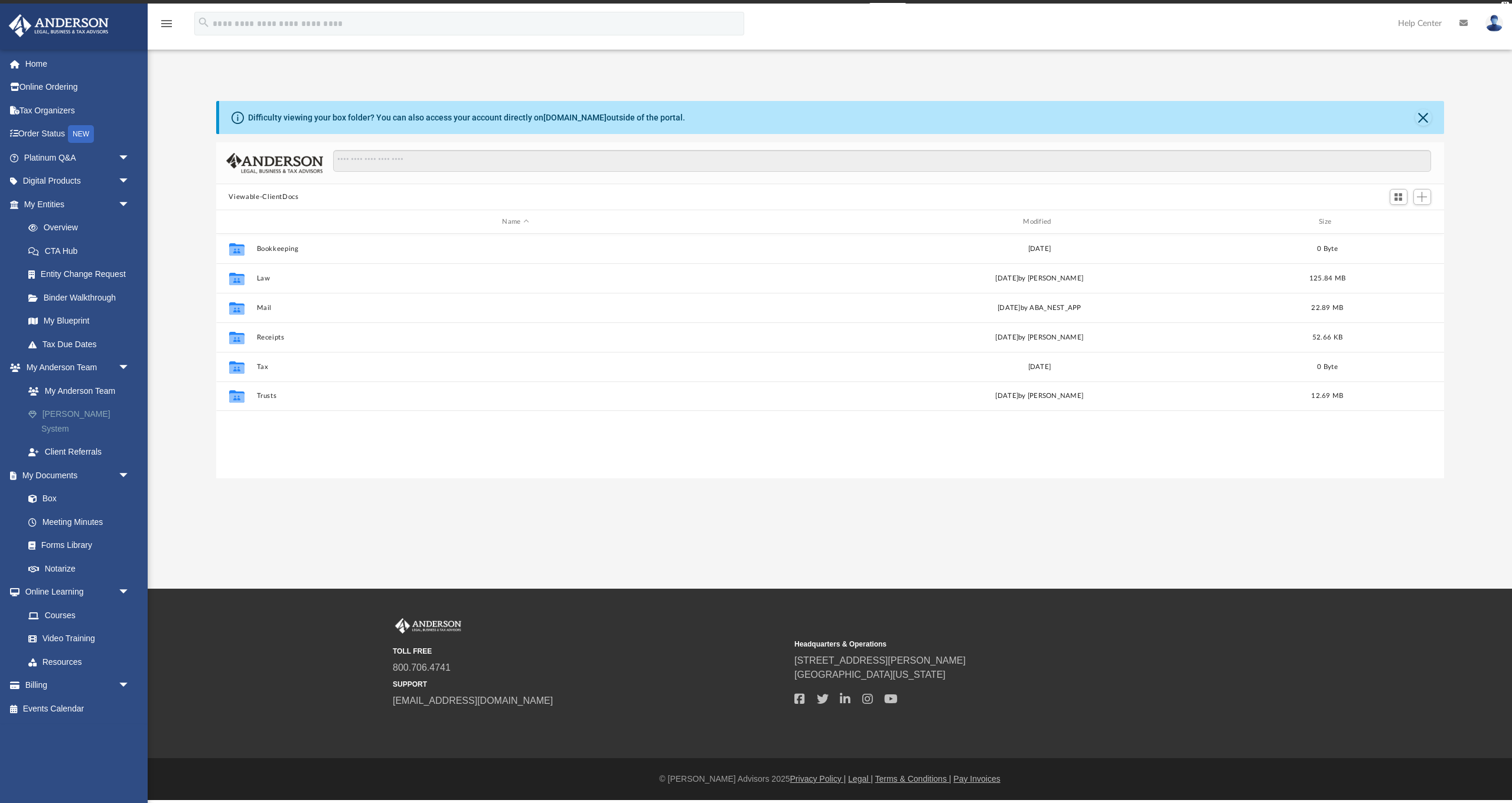
scroll to position [1, 1]
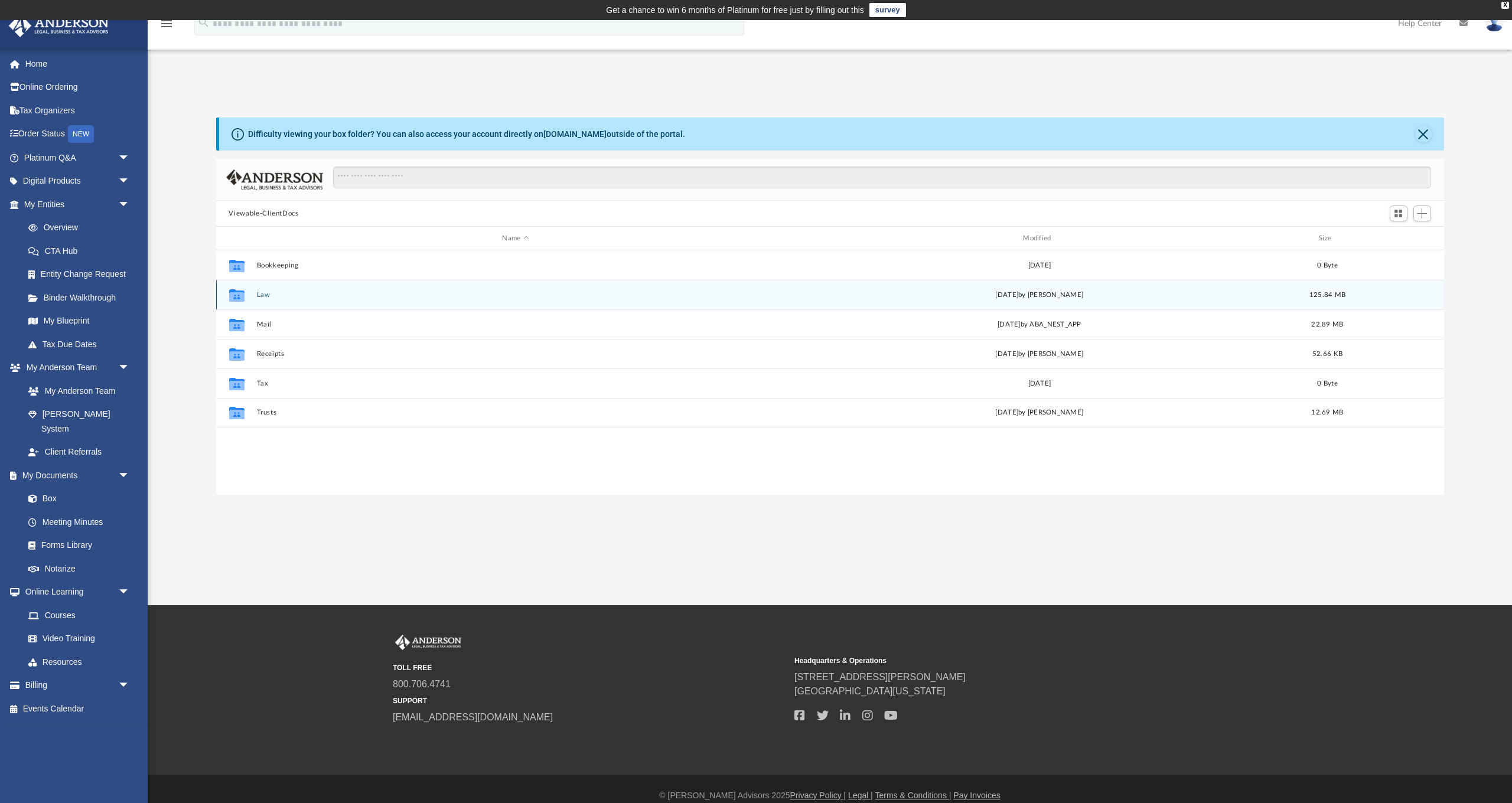
click at [271, 296] on button "Law" at bounding box center [515, 295] width 518 height 8
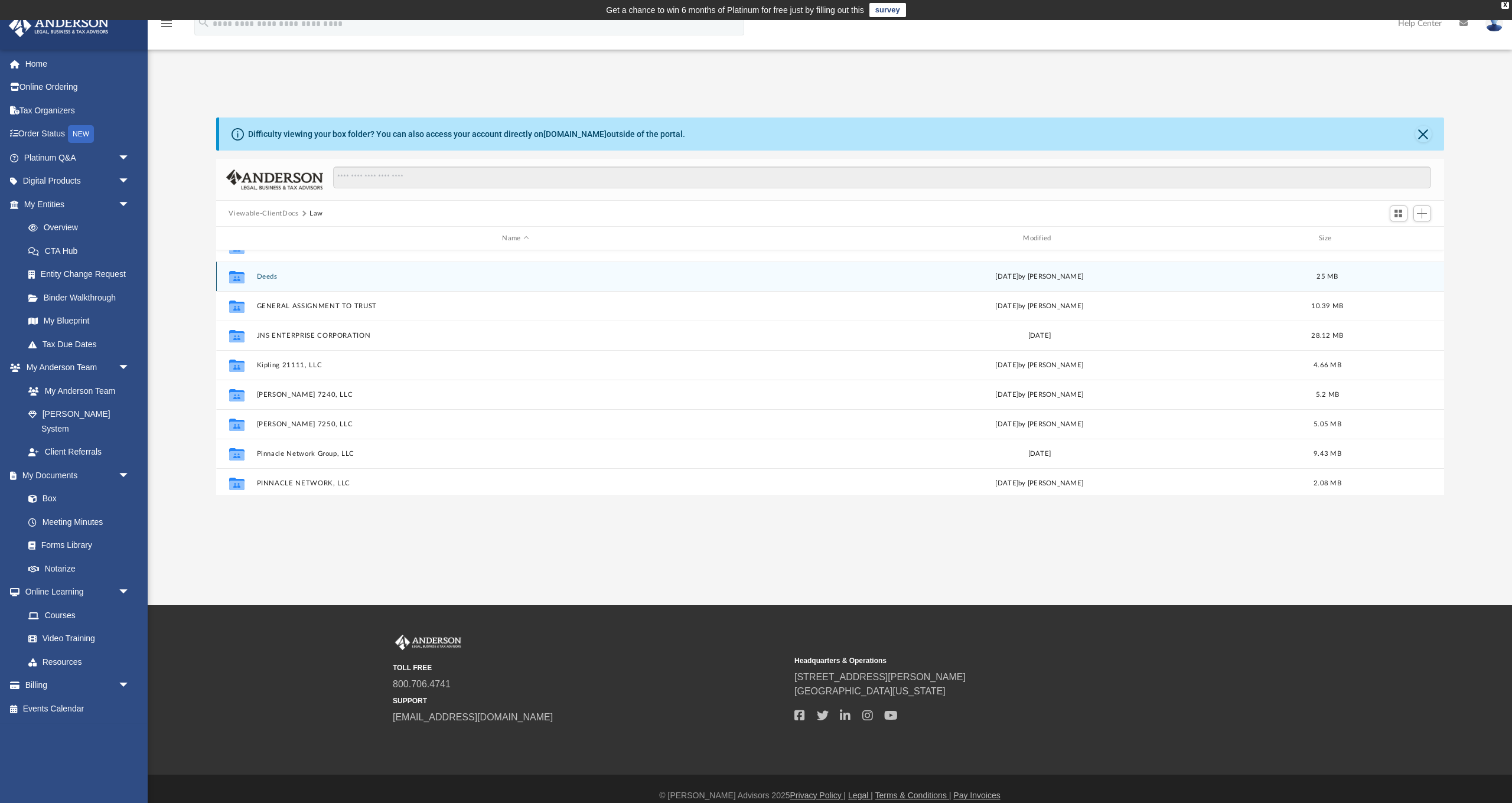
scroll to position [140, 0]
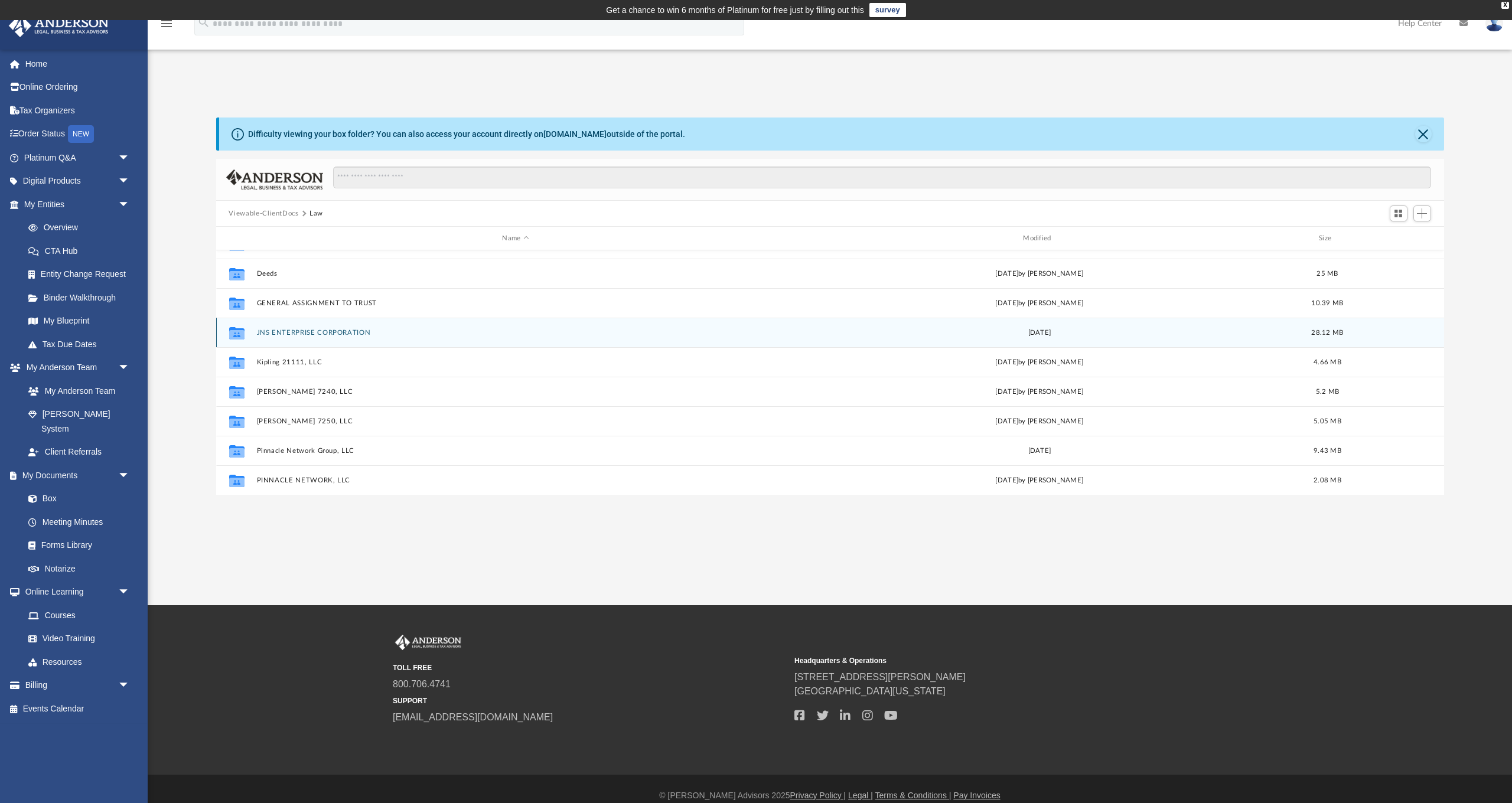
click at [335, 329] on button "JNS ENTERPRISE CORPORATION" at bounding box center [515, 332] width 518 height 8
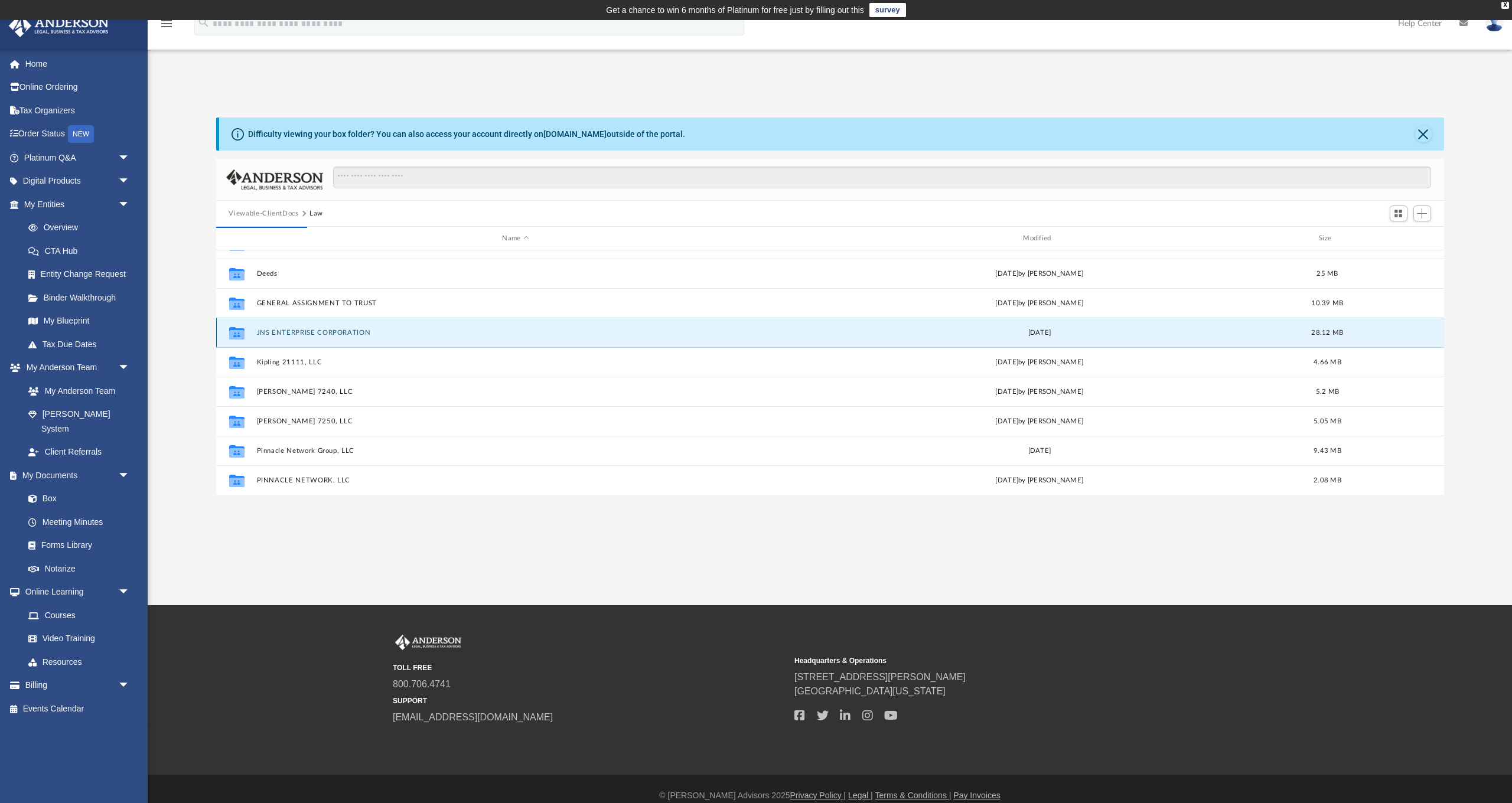
scroll to position [0, 0]
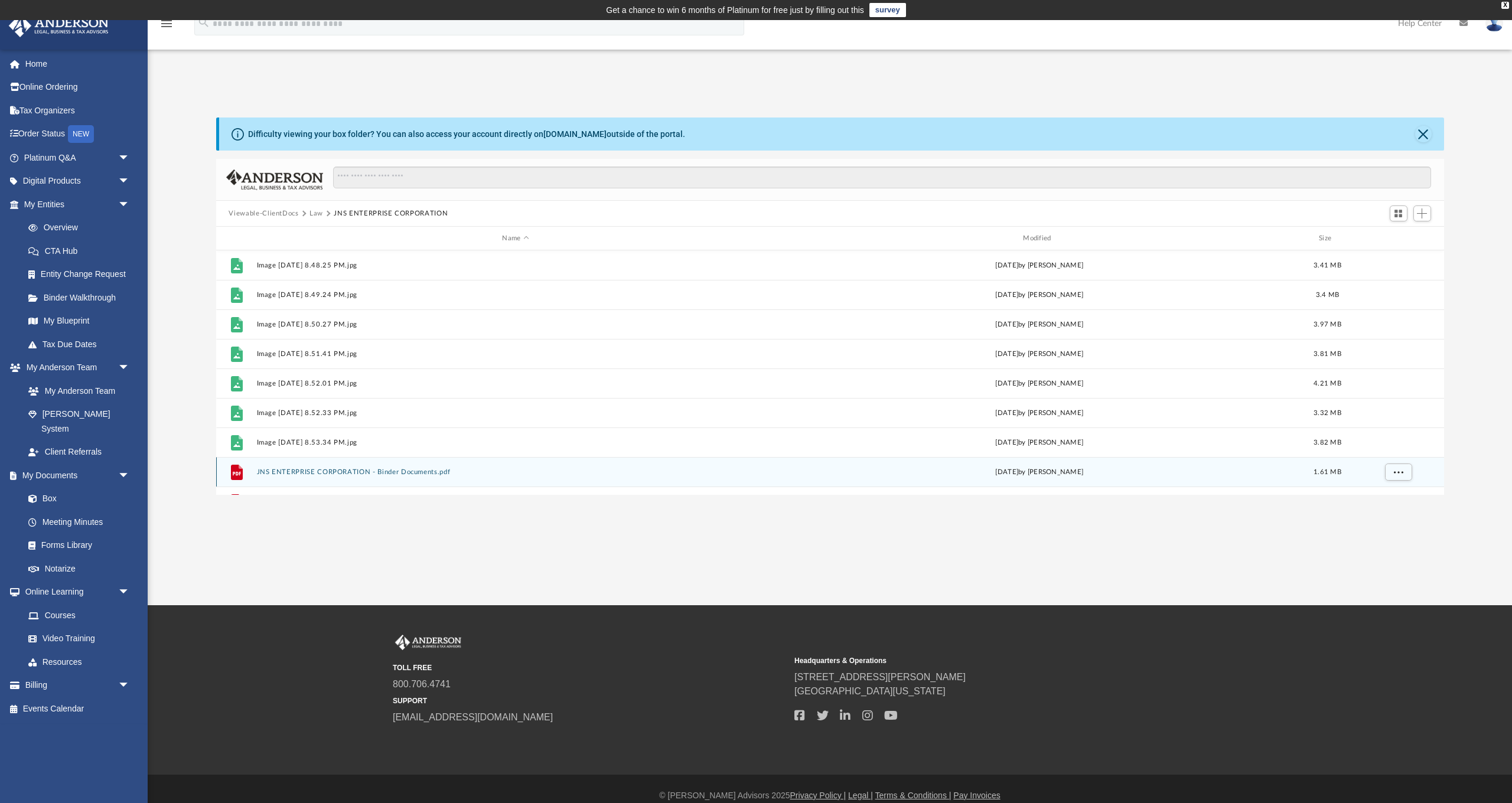
click at [409, 470] on button "JNS ENTERPRISE CORPORATION - Binder Documents.pdf" at bounding box center [515, 472] width 518 height 8
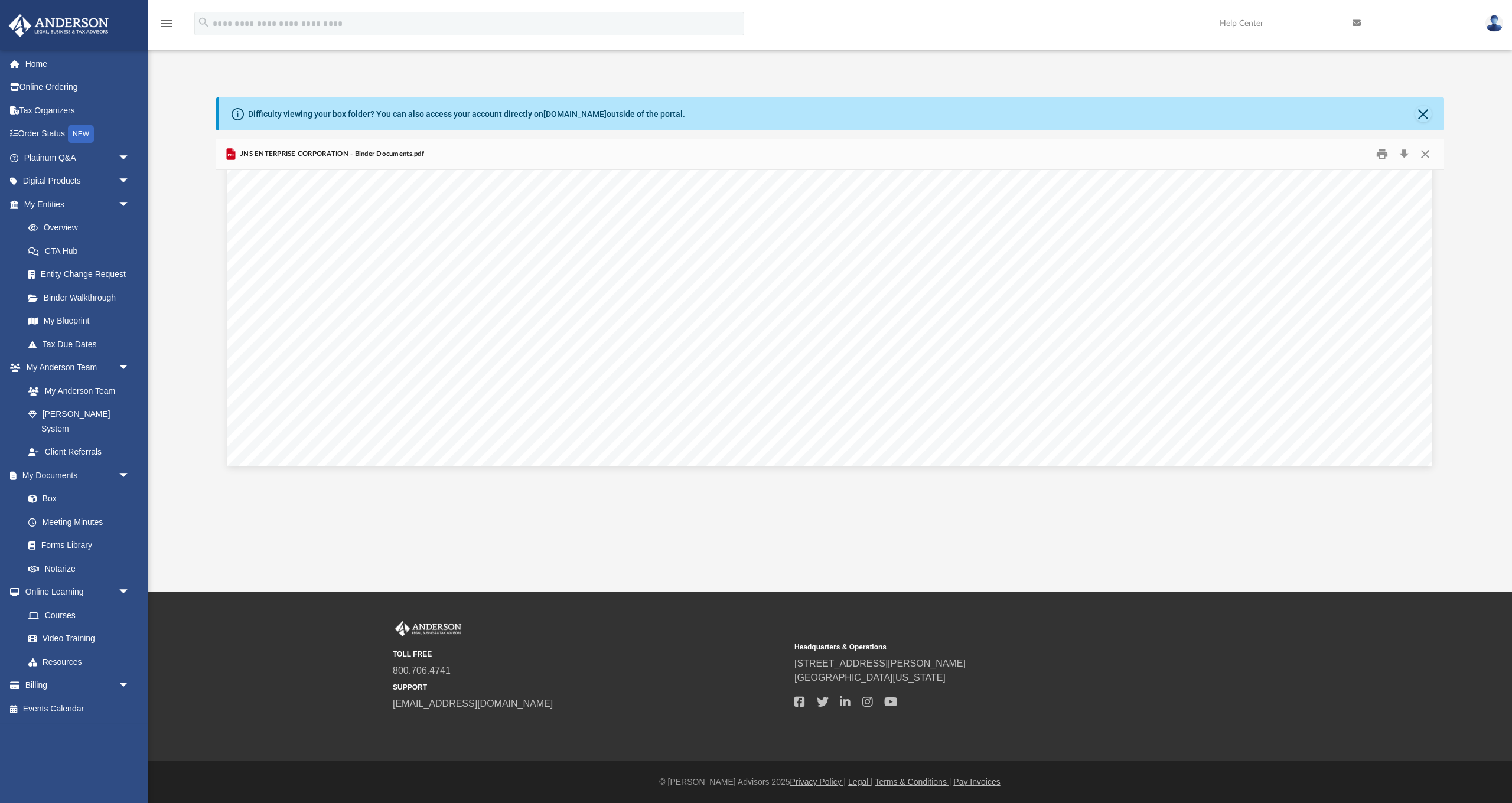
scroll to position [20, 0]
